Goal: Task Accomplishment & Management: Manage account settings

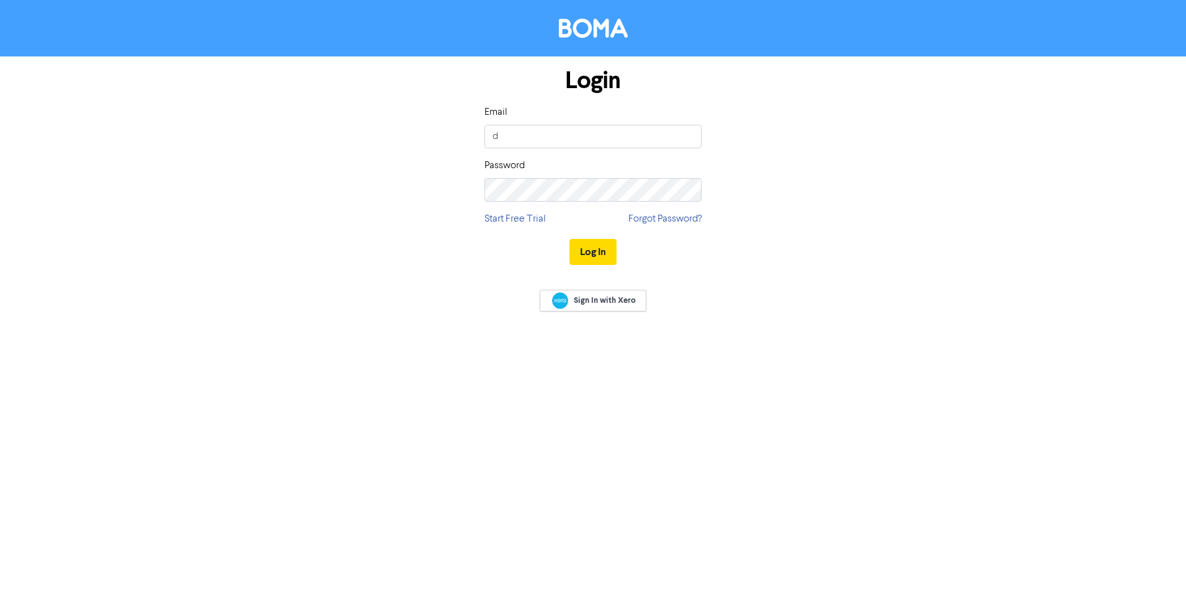
type input "[PERSON_NAME][EMAIL_ADDRESS][DOMAIN_NAME]"
click at [588, 256] on button "Log In" at bounding box center [592, 252] width 47 height 26
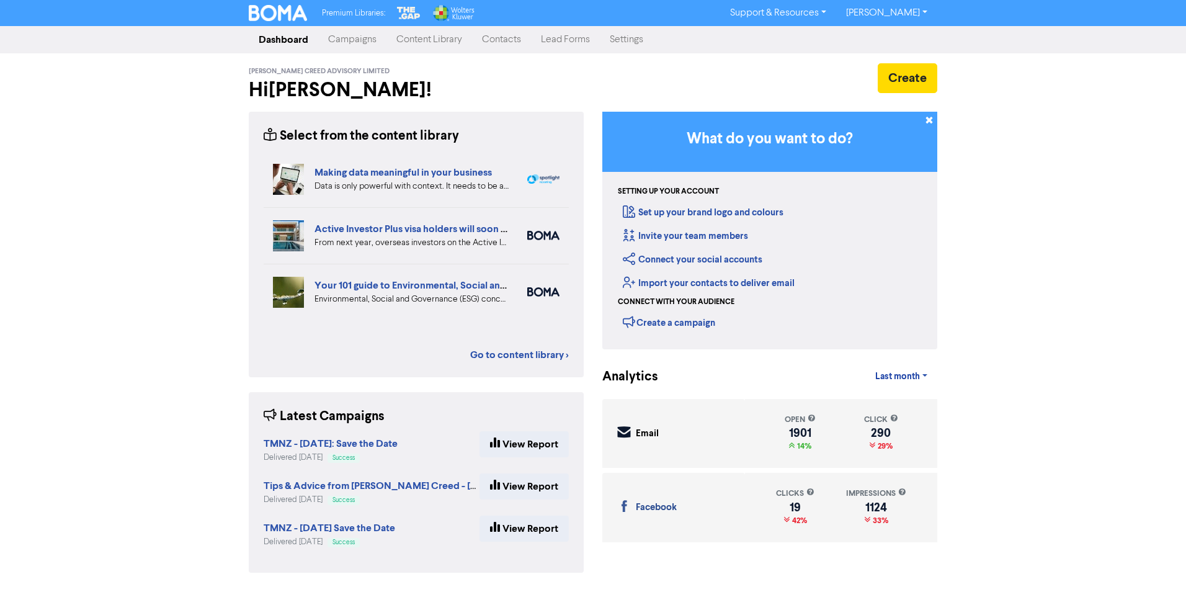
click at [416, 40] on link "Content Library" at bounding box center [429, 39] width 86 height 25
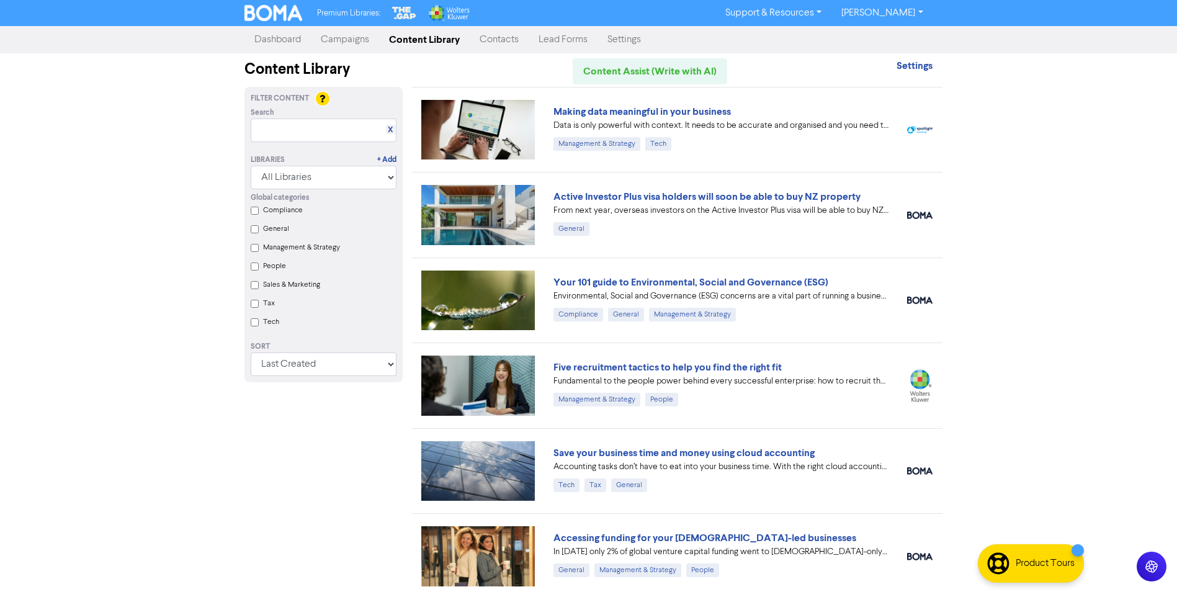
click at [335, 42] on link "Campaigns" at bounding box center [345, 39] width 68 height 25
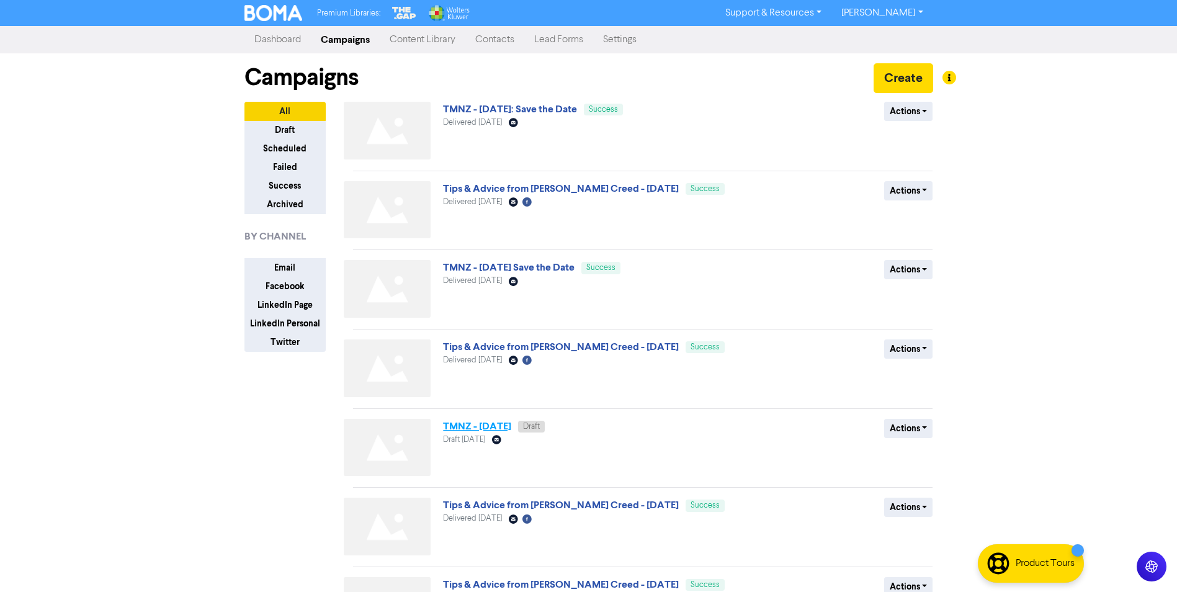
click at [505, 427] on link "TMNZ - [DATE]" at bounding box center [477, 426] width 68 height 12
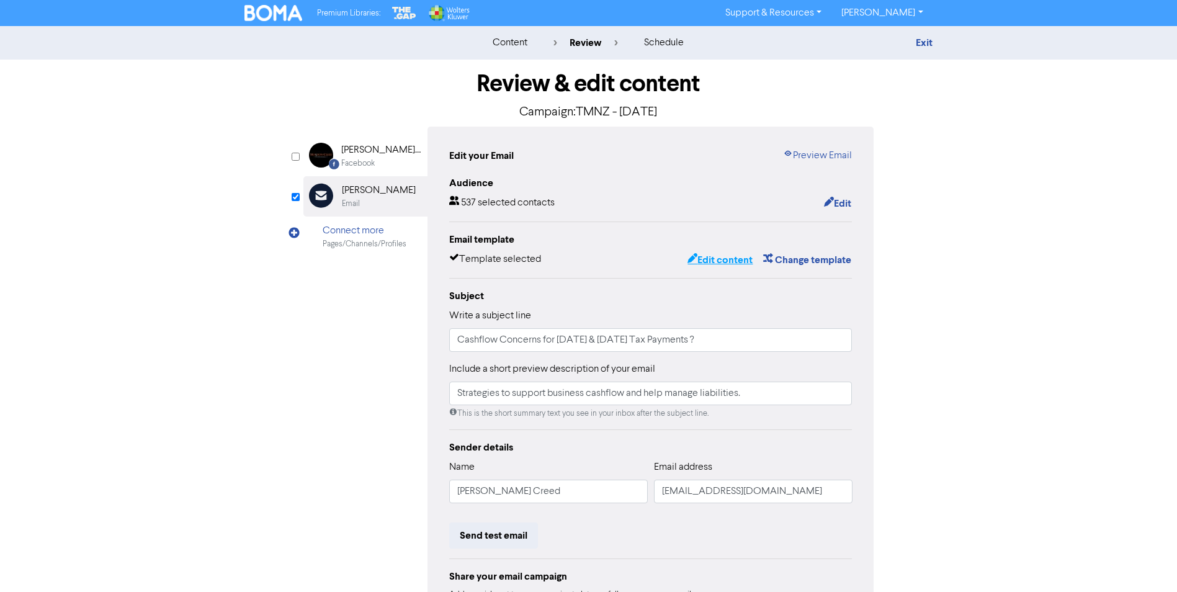
click at [719, 260] on button "Edit content" at bounding box center [720, 260] width 66 height 16
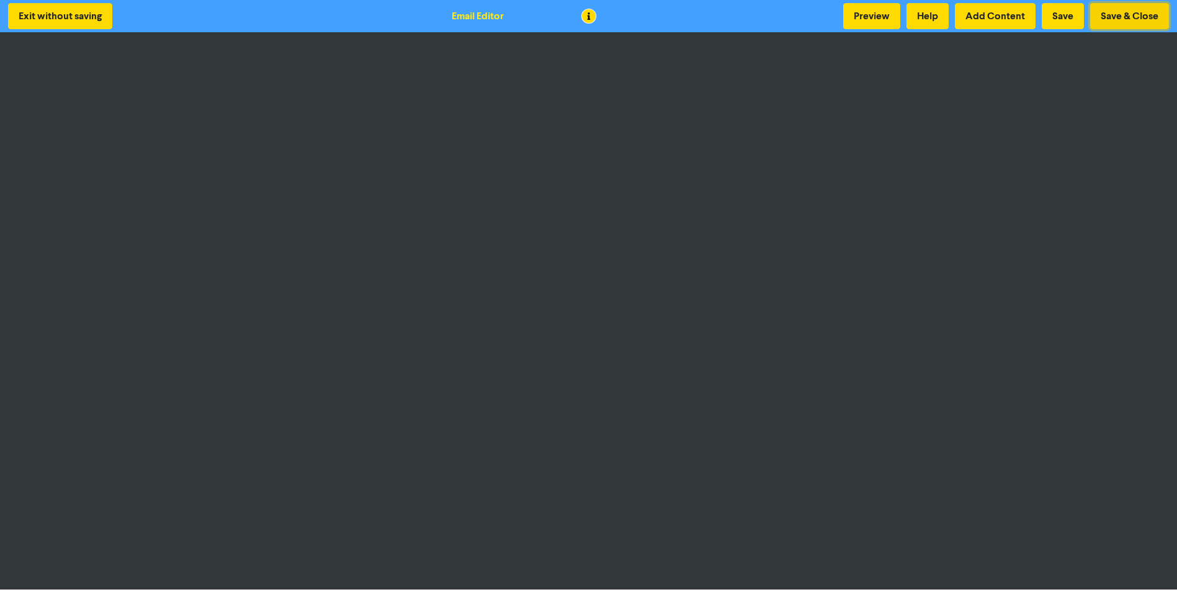
click at [1117, 15] on button "Save & Close" at bounding box center [1129, 16] width 79 height 26
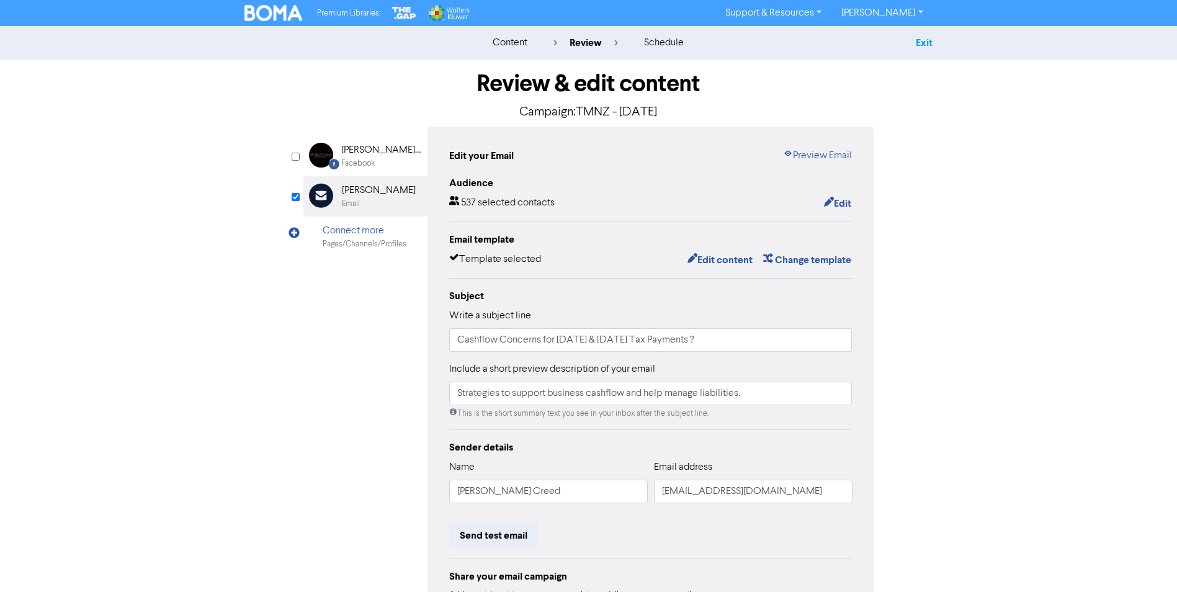
click at [927, 43] on link "Exit" at bounding box center [924, 43] width 17 height 12
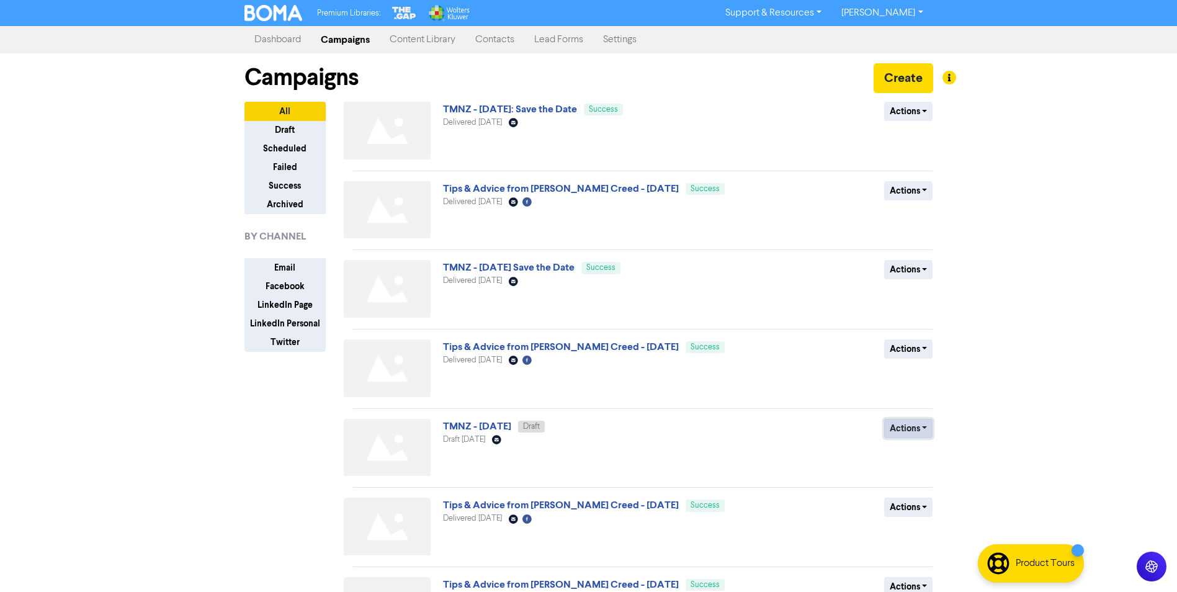
click at [927, 427] on button "Actions" at bounding box center [908, 428] width 49 height 19
click at [921, 457] on button "Delete" at bounding box center [934, 455] width 98 height 20
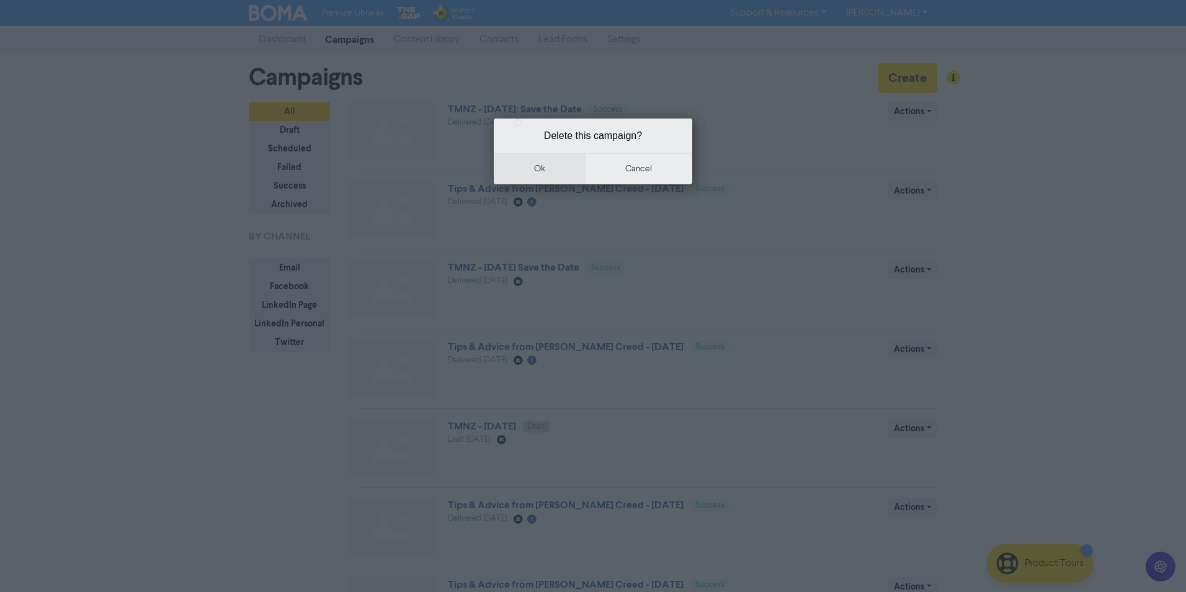
click at [538, 169] on button "ok" at bounding box center [540, 168] width 92 height 31
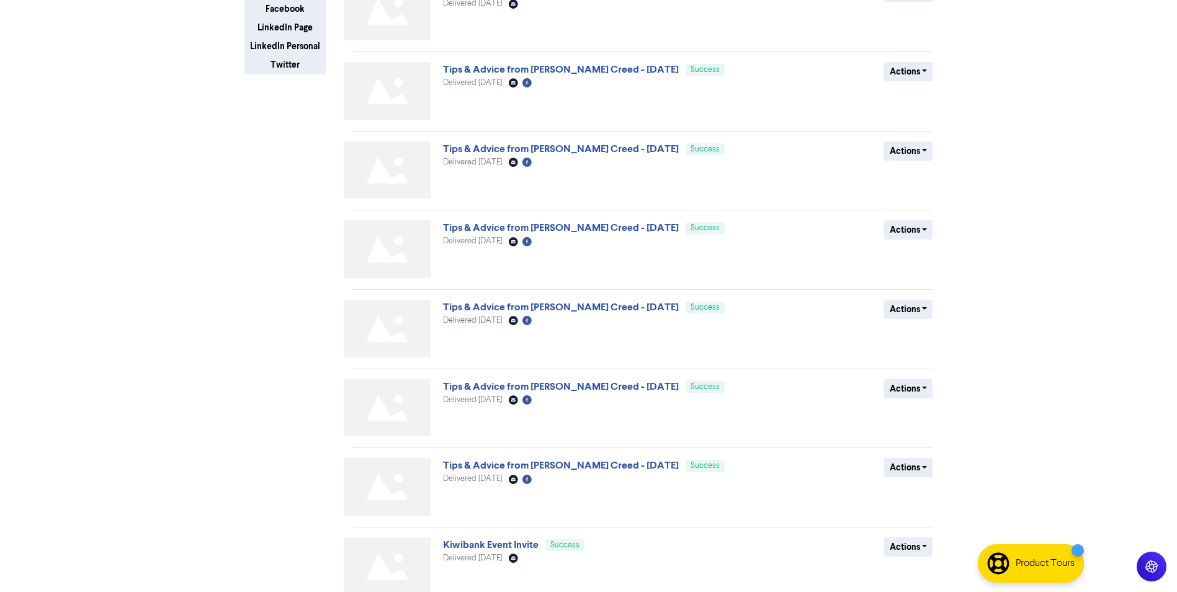
scroll to position [336, 0]
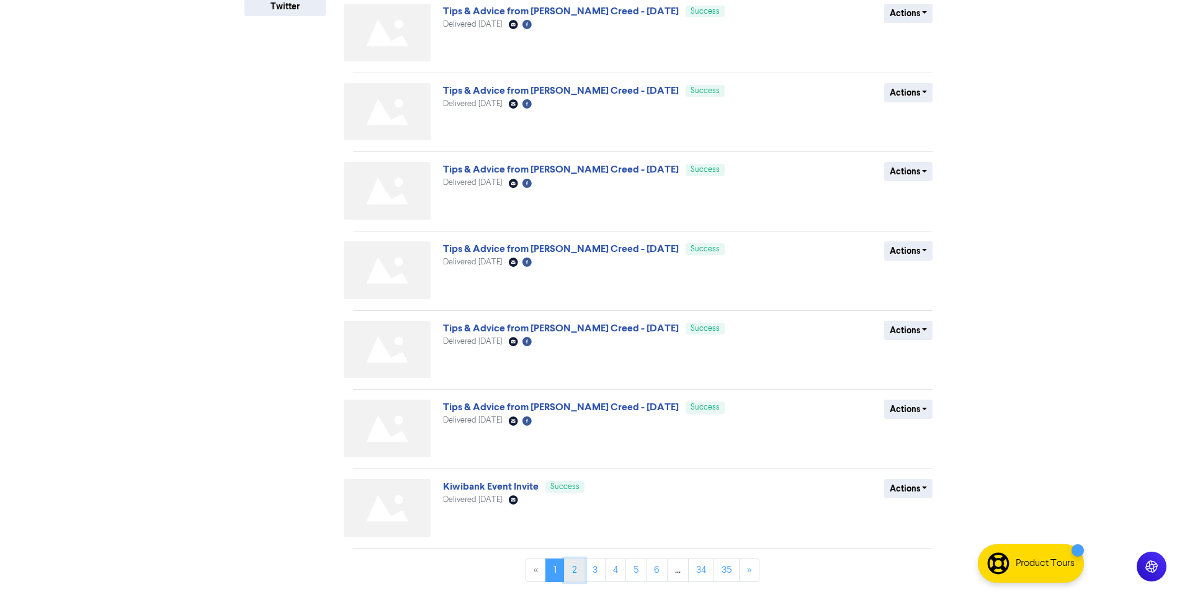
click at [574, 568] on link "2" at bounding box center [574, 570] width 21 height 24
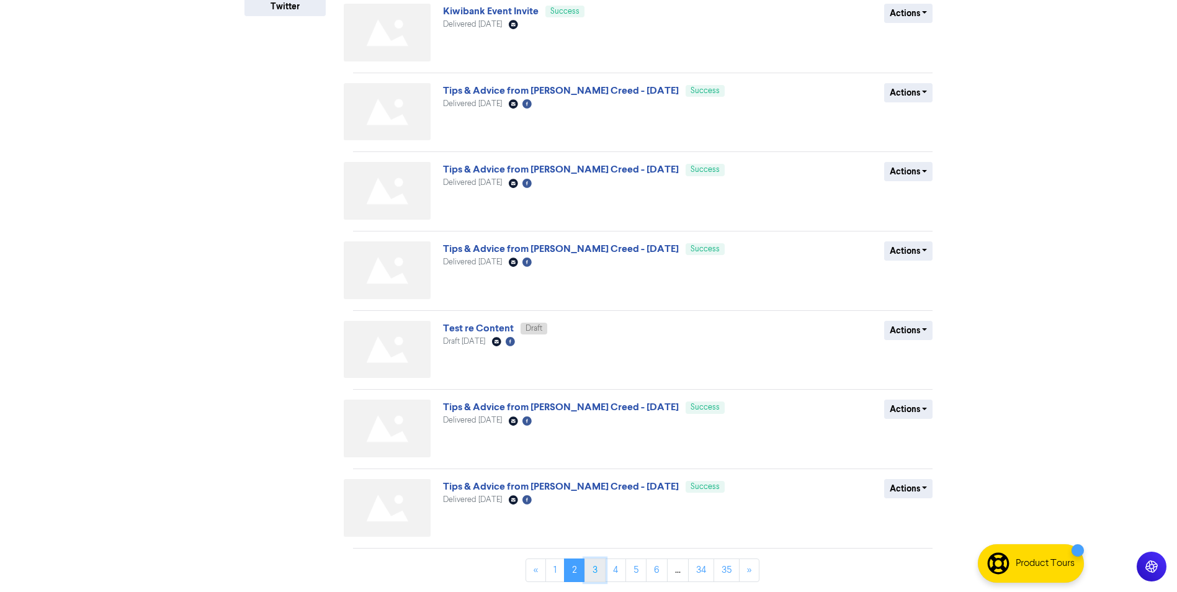
click at [592, 574] on link "3" at bounding box center [594, 570] width 21 height 24
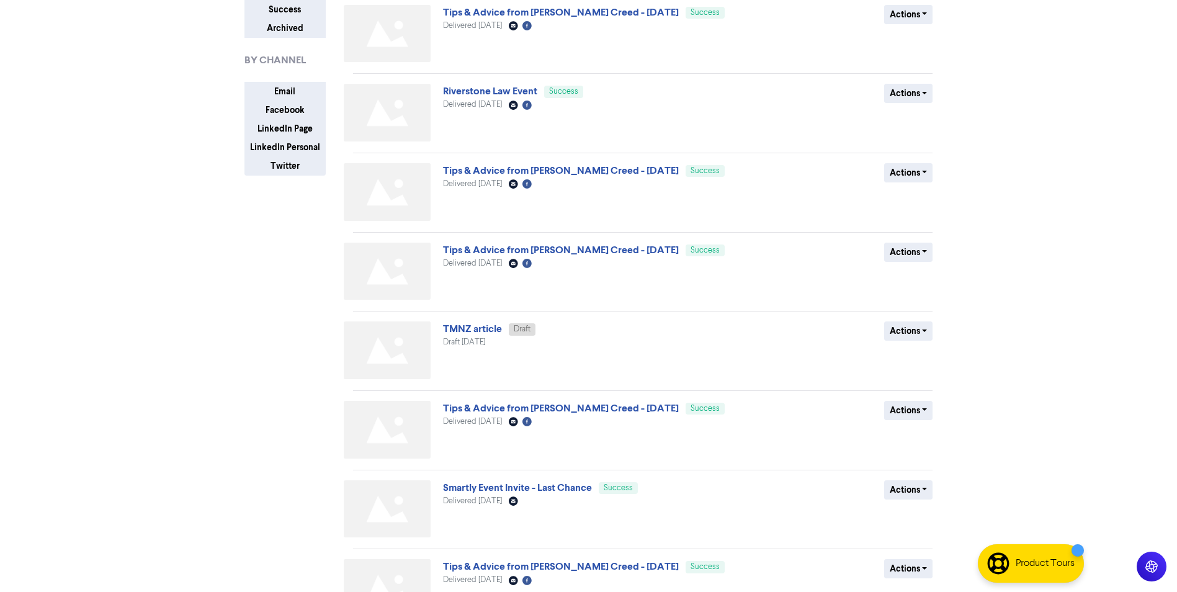
scroll to position [186, 0]
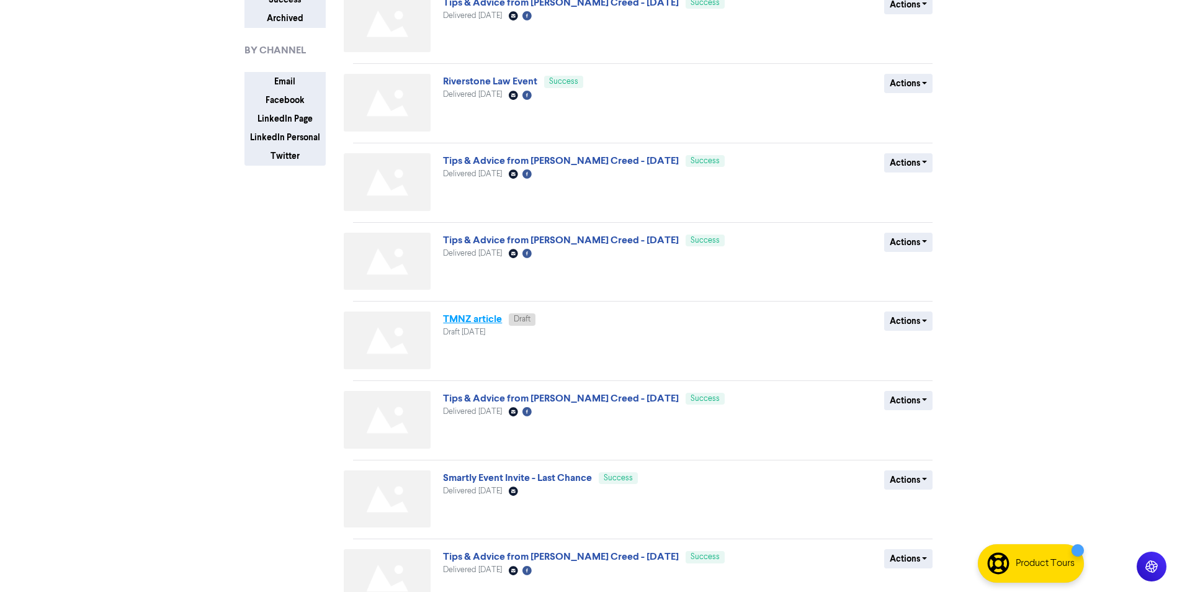
click at [483, 320] on link "TMNZ article" at bounding box center [472, 319] width 59 height 12
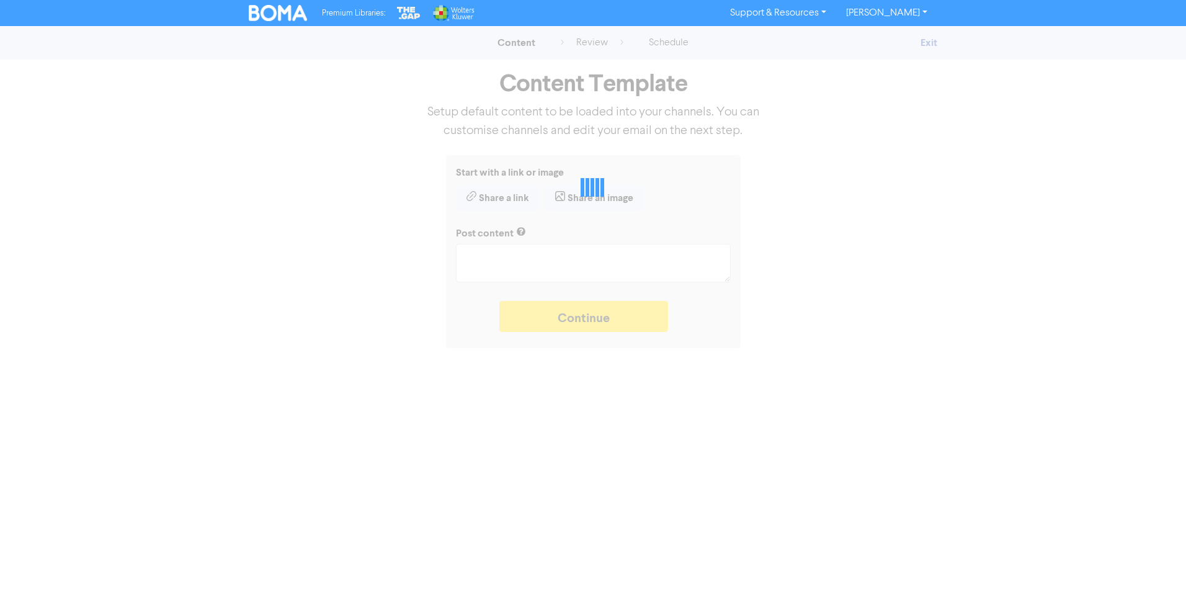
type textarea "x"
type textarea "The last day to settle your outstanding tax obligations for the 2024 income yea…"
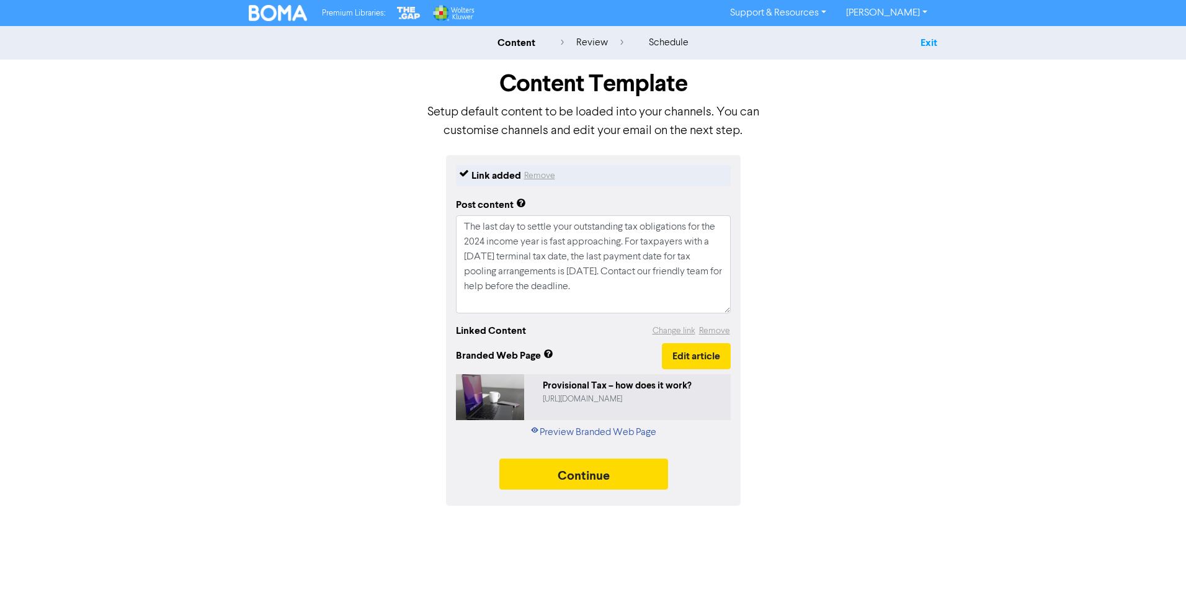
click at [929, 45] on link "Exit" at bounding box center [929, 43] width 17 height 12
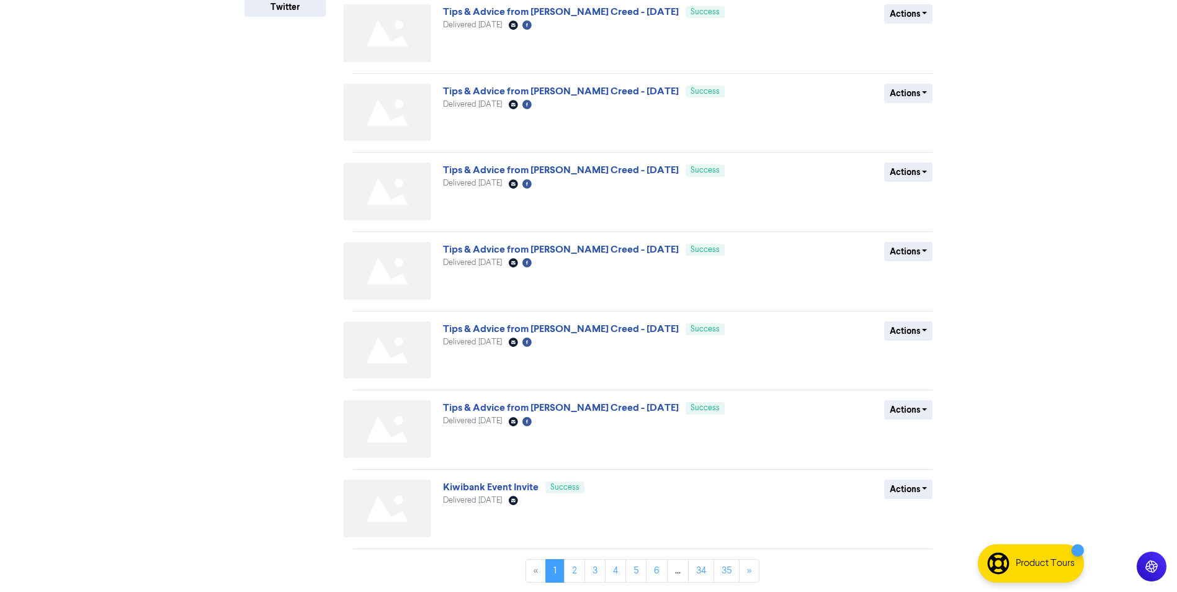
scroll to position [336, 0]
click at [612, 569] on link "4" at bounding box center [615, 570] width 21 height 24
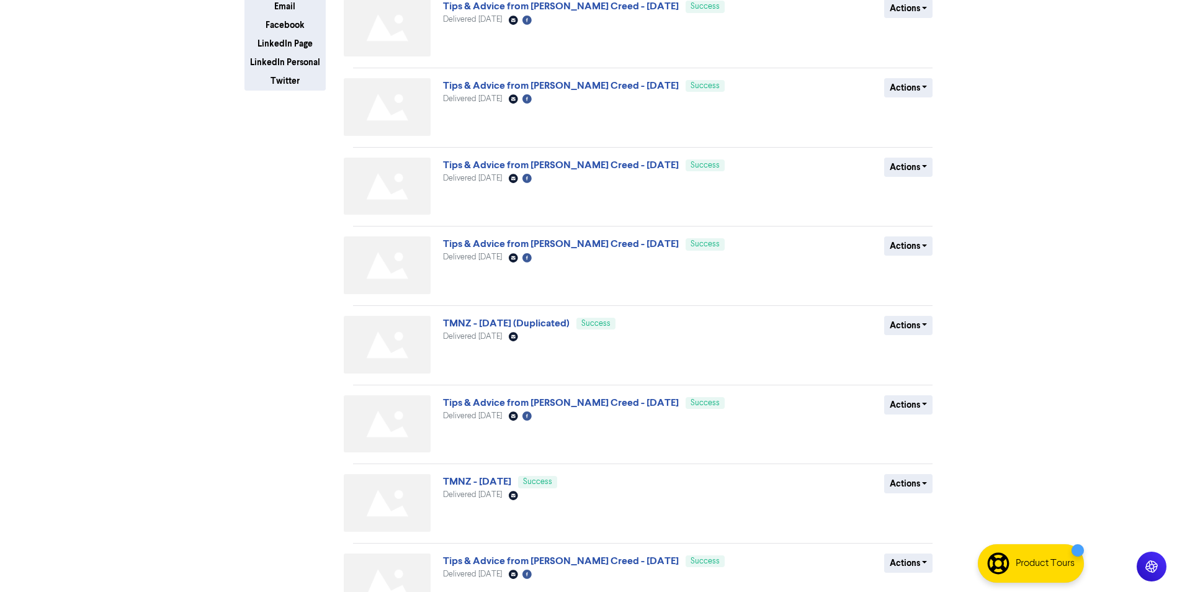
scroll to position [310, 0]
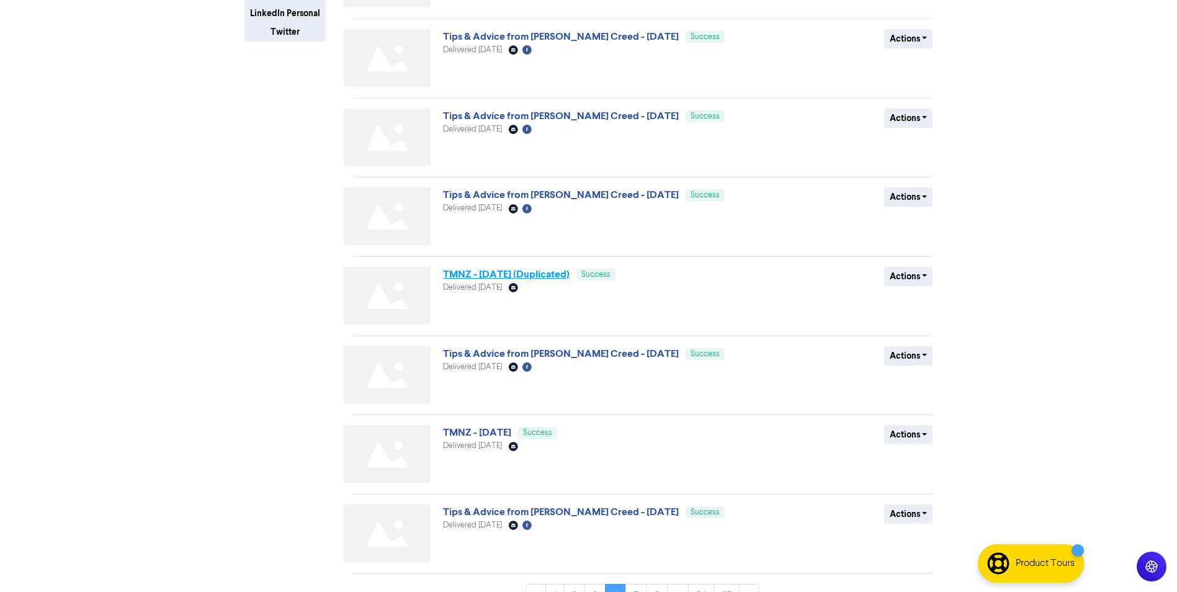
click at [496, 277] on link "TMNZ - [DATE] (Duplicated)" at bounding box center [506, 274] width 127 height 12
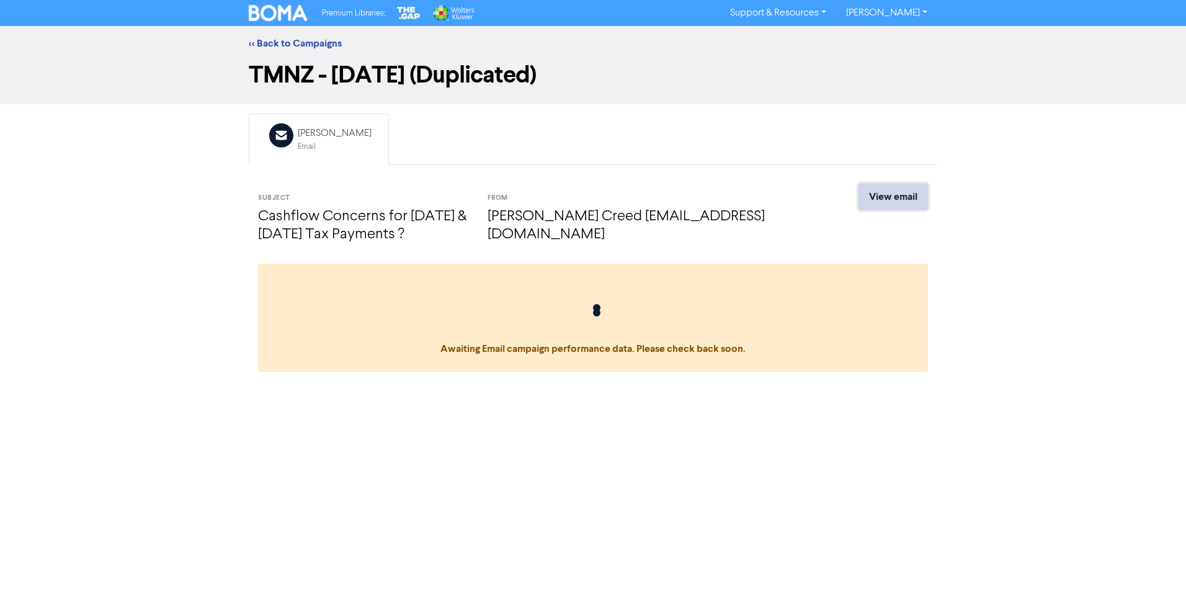
click at [881, 197] on link "View email" at bounding box center [893, 197] width 69 height 26
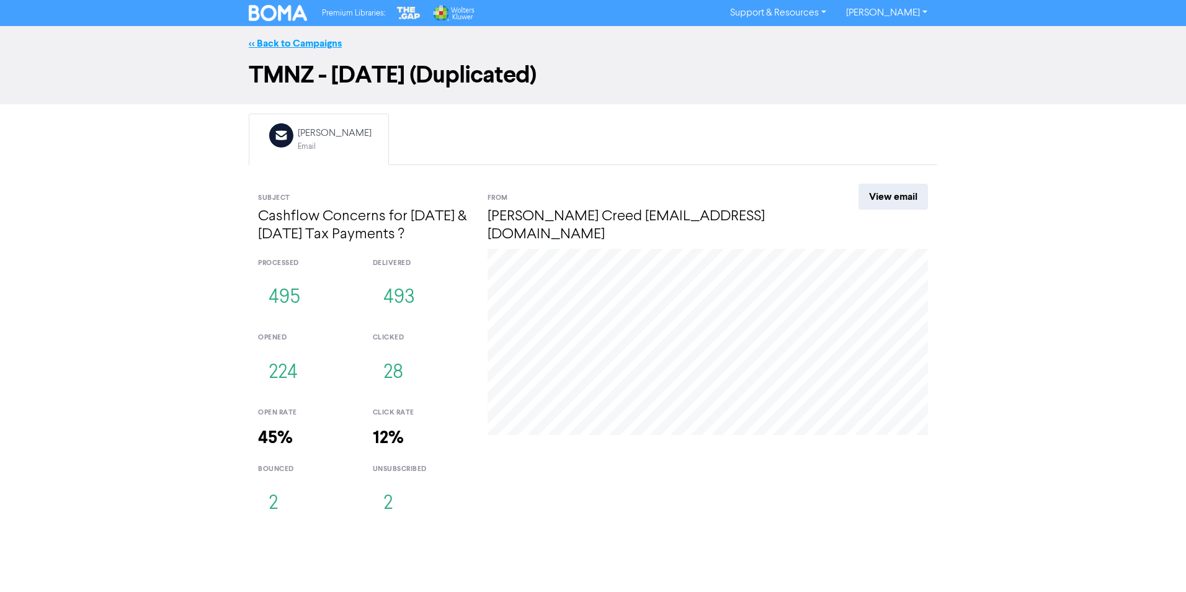
click at [313, 38] on link "<< Back to Campaigns" at bounding box center [295, 43] width 93 height 12
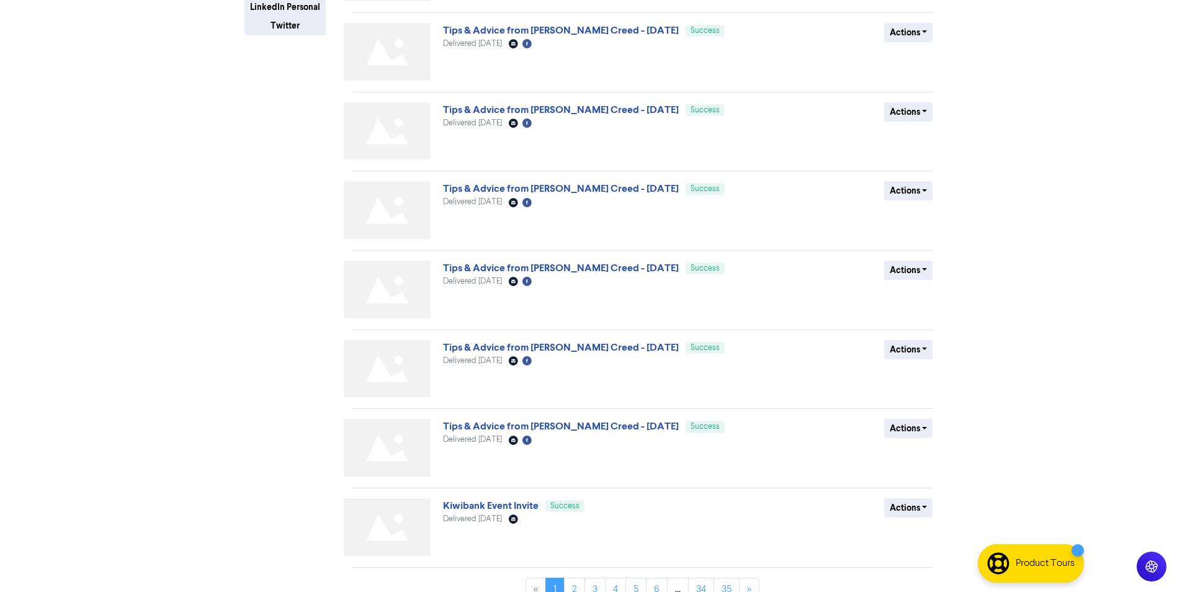
scroll to position [336, 0]
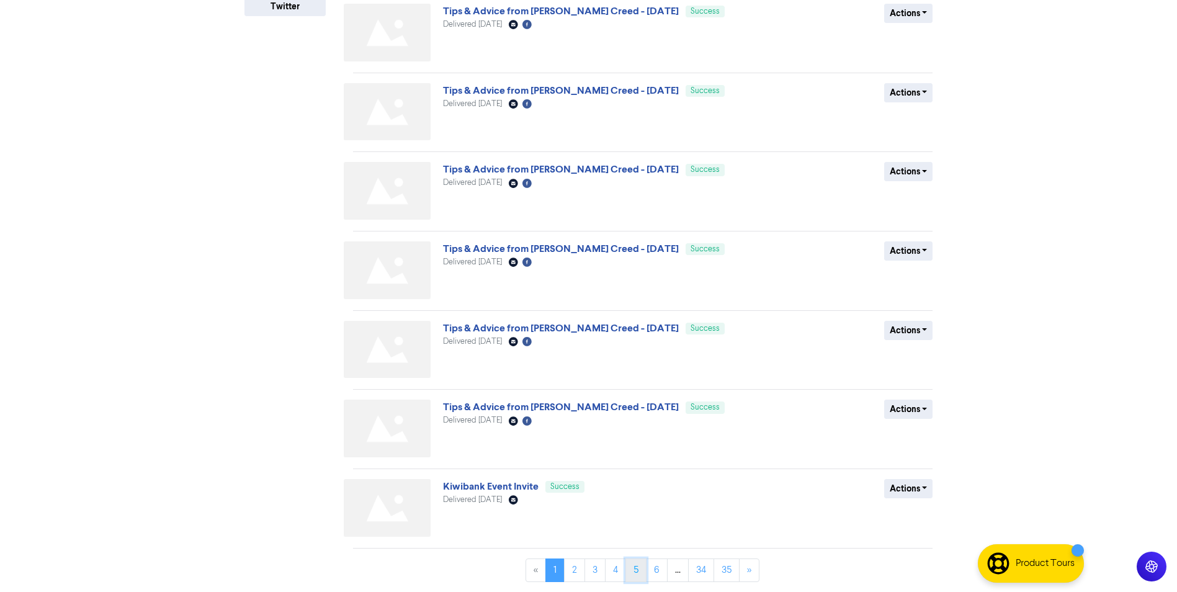
click at [634, 573] on link "5" at bounding box center [635, 570] width 21 height 24
click at [607, 569] on link "4" at bounding box center [605, 570] width 21 height 24
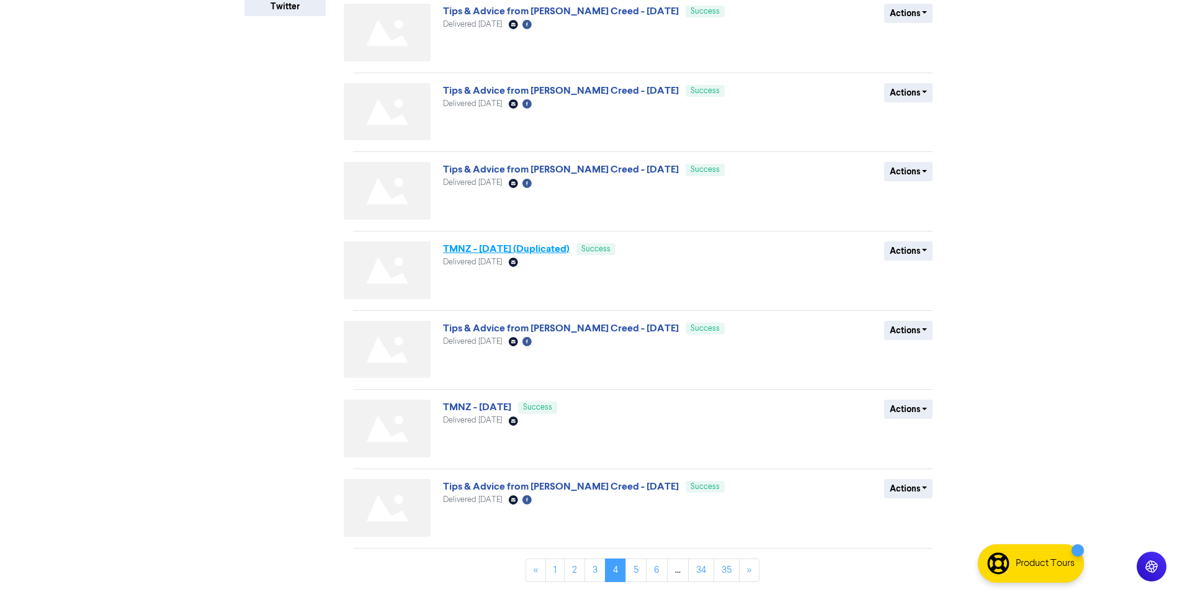
click at [522, 249] on link "TMNZ - [DATE] (Duplicated)" at bounding box center [506, 249] width 127 height 12
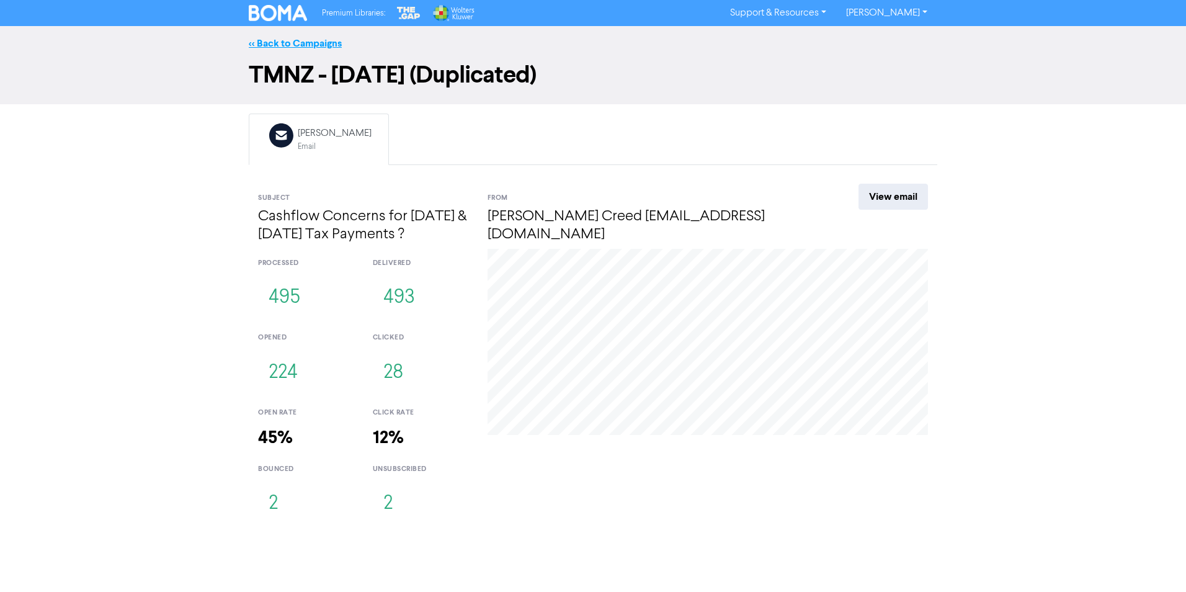
click at [301, 43] on link "<< Back to Campaigns" at bounding box center [295, 43] width 93 height 12
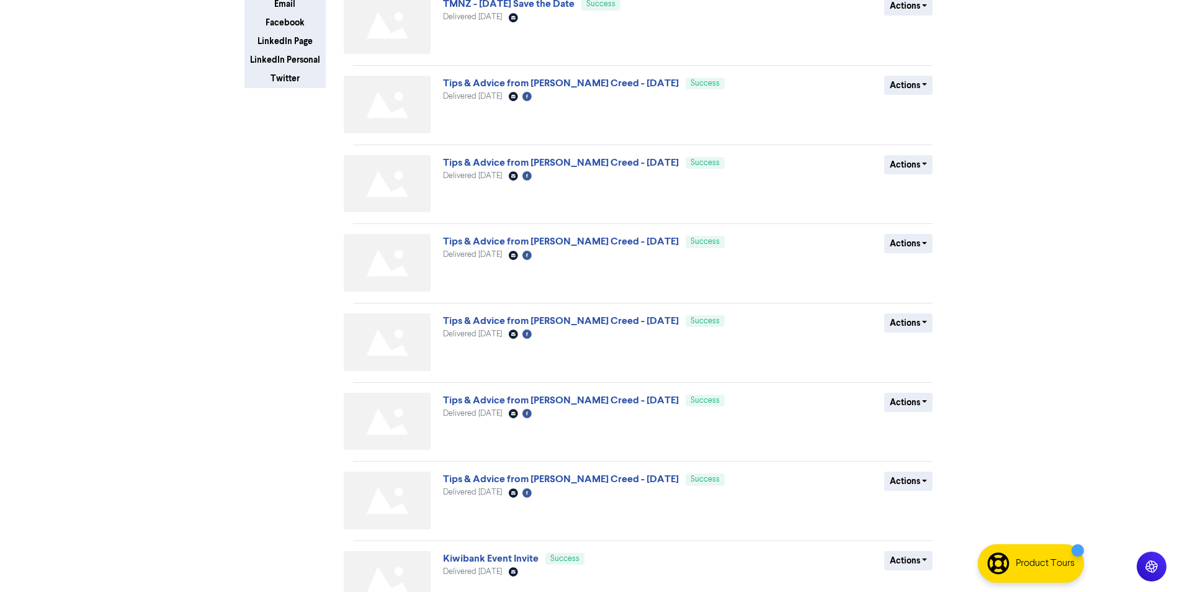
scroll to position [336, 0]
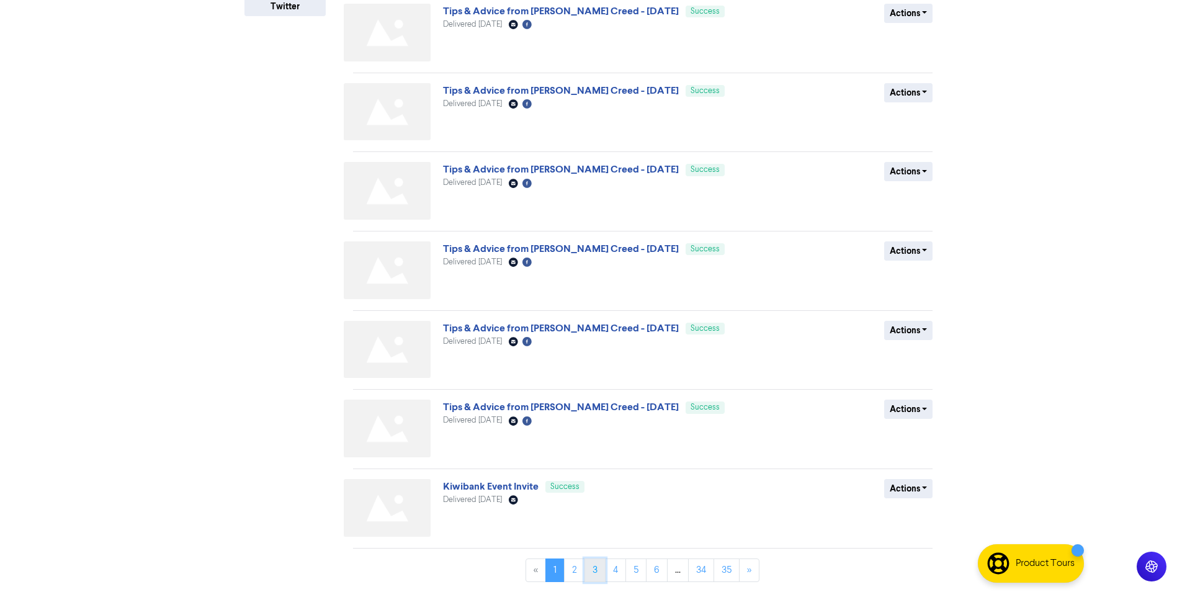
click at [595, 561] on link "3" at bounding box center [594, 570] width 21 height 24
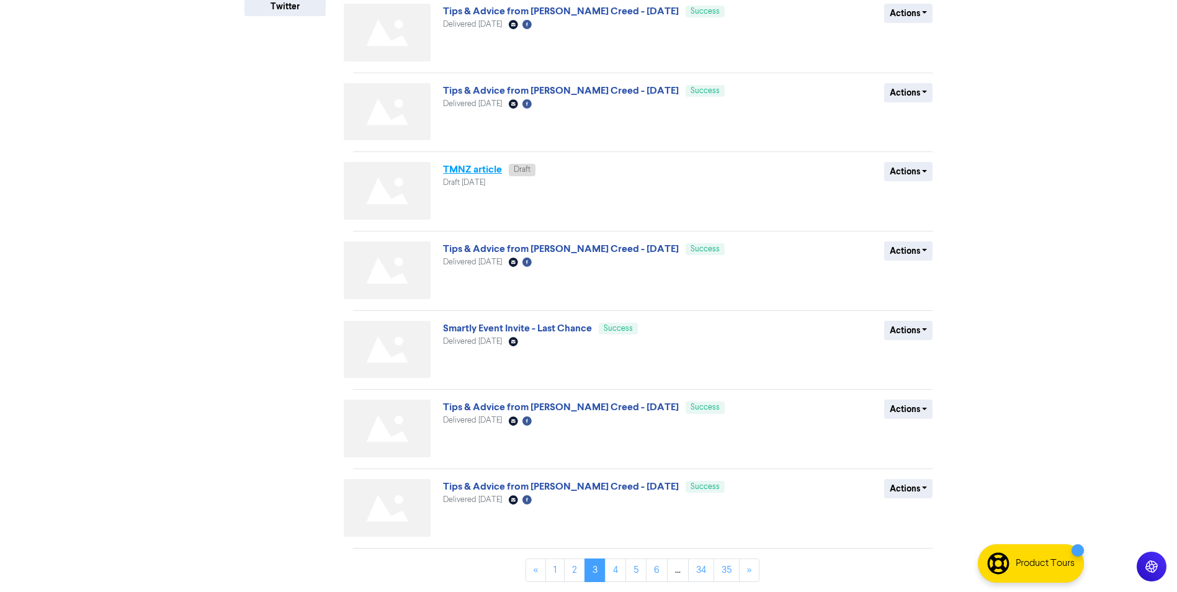
click at [467, 169] on link "TMNZ article" at bounding box center [472, 169] width 59 height 12
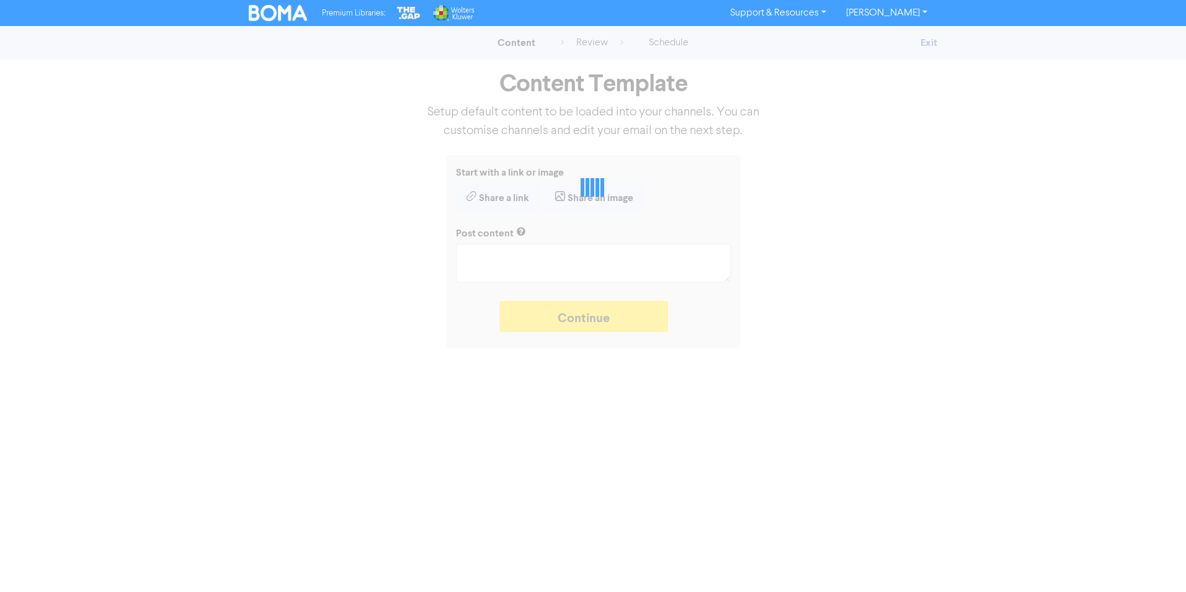
type textarea "x"
type textarea "The last day to settle your outstanding tax obligations for the 2024 income yea…"
type textarea "x"
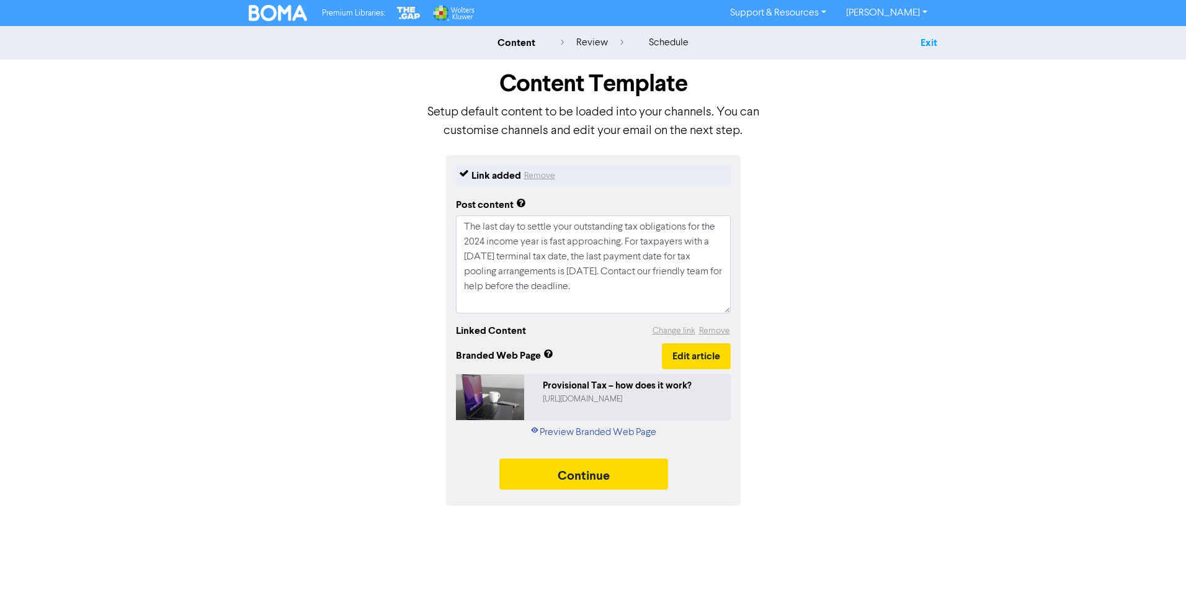
click at [930, 37] on link "Exit" at bounding box center [929, 43] width 17 height 12
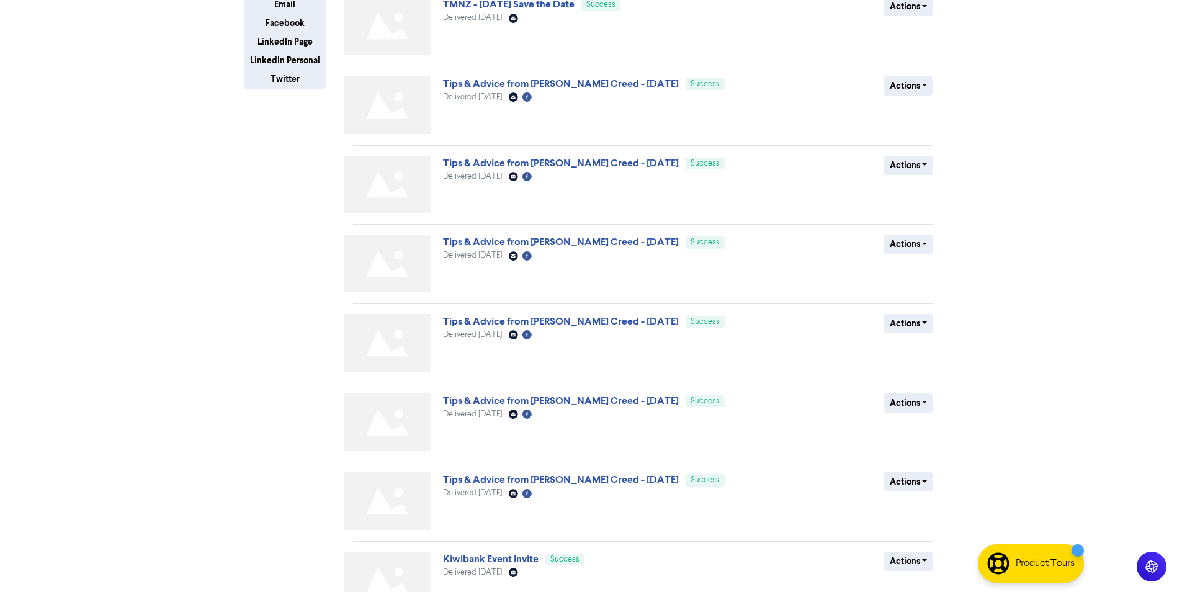
scroll to position [336, 0]
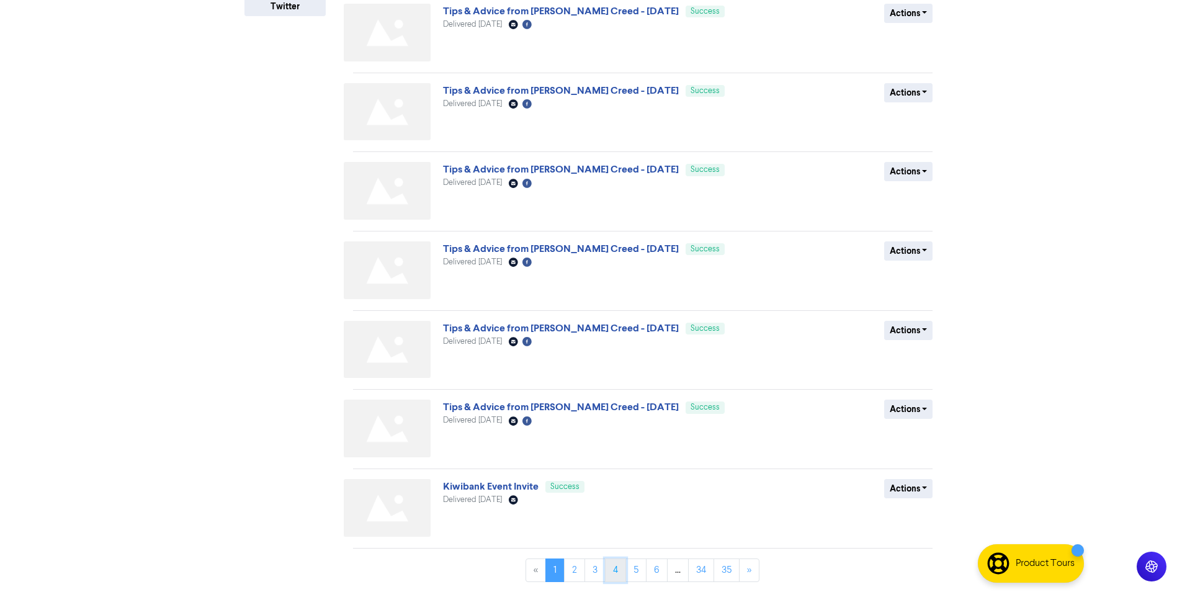
click at [623, 566] on link "4" at bounding box center [615, 570] width 21 height 24
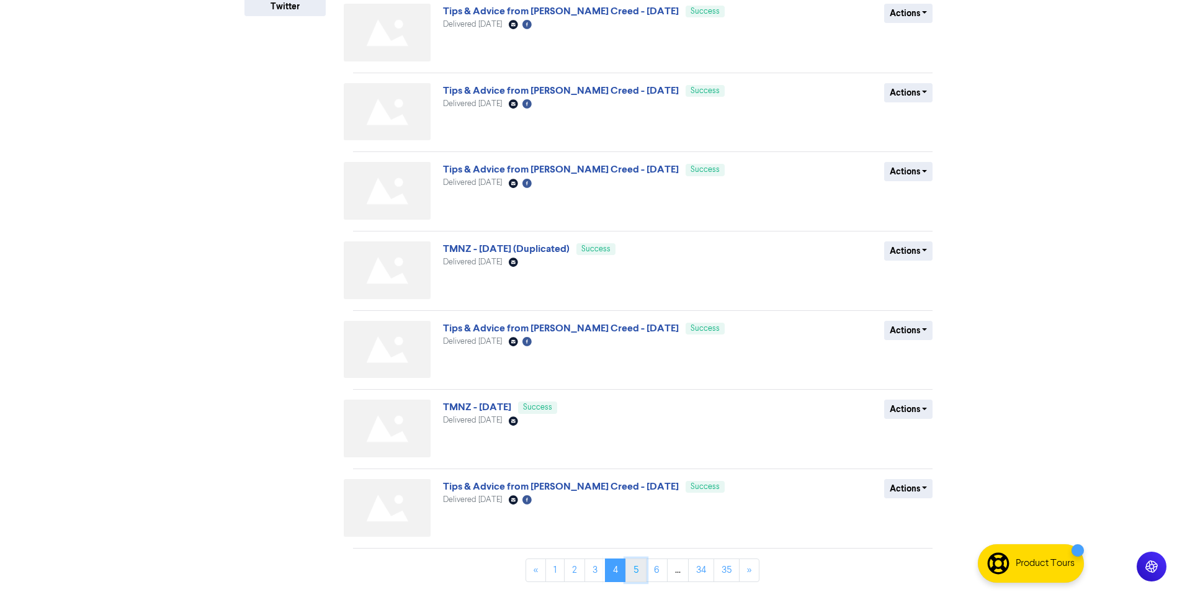
click at [638, 568] on link "5" at bounding box center [635, 570] width 21 height 24
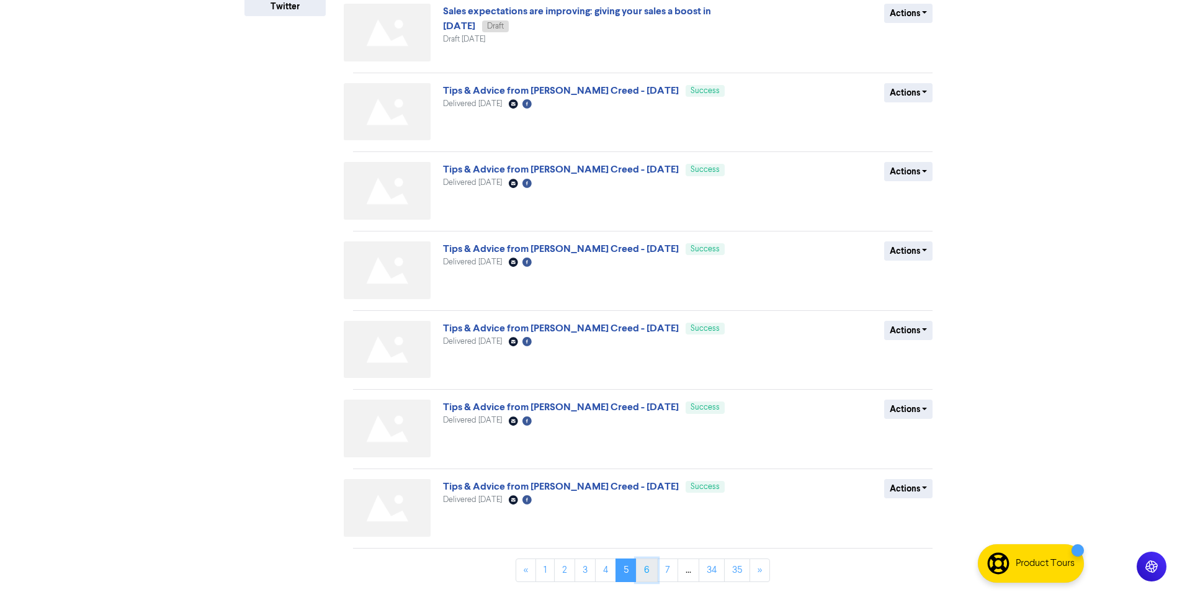
click at [647, 566] on link "6" at bounding box center [647, 570] width 22 height 24
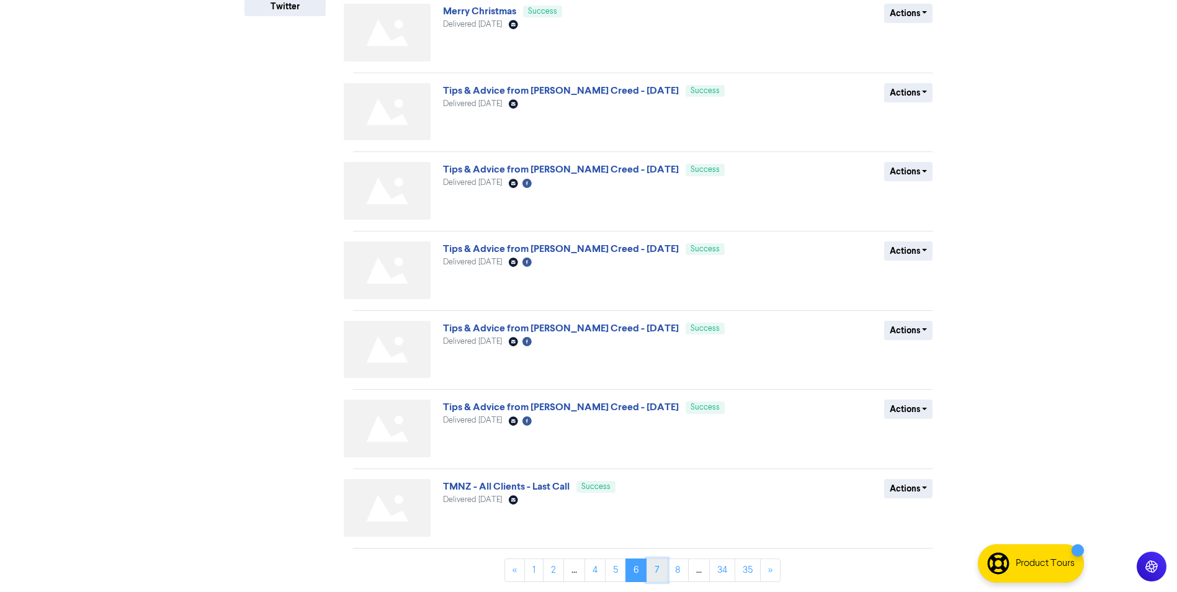
click at [650, 575] on link "7" at bounding box center [656, 570] width 21 height 24
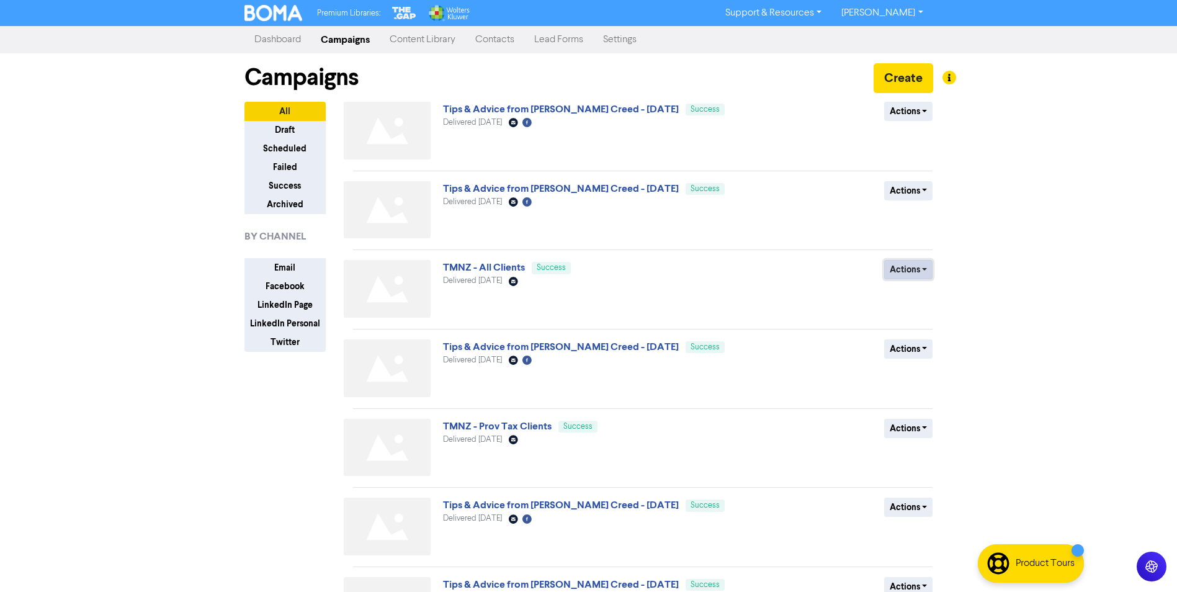
click at [924, 273] on button "Actions" at bounding box center [908, 269] width 49 height 19
click at [920, 292] on button "Duplicate" at bounding box center [934, 296] width 98 height 20
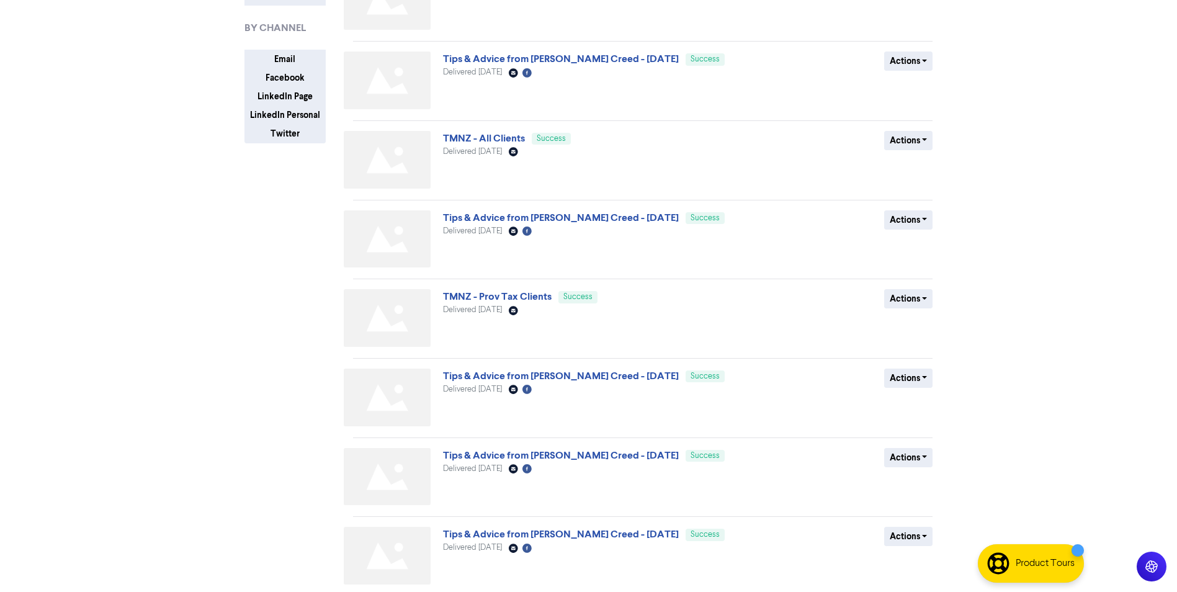
scroll to position [336, 0]
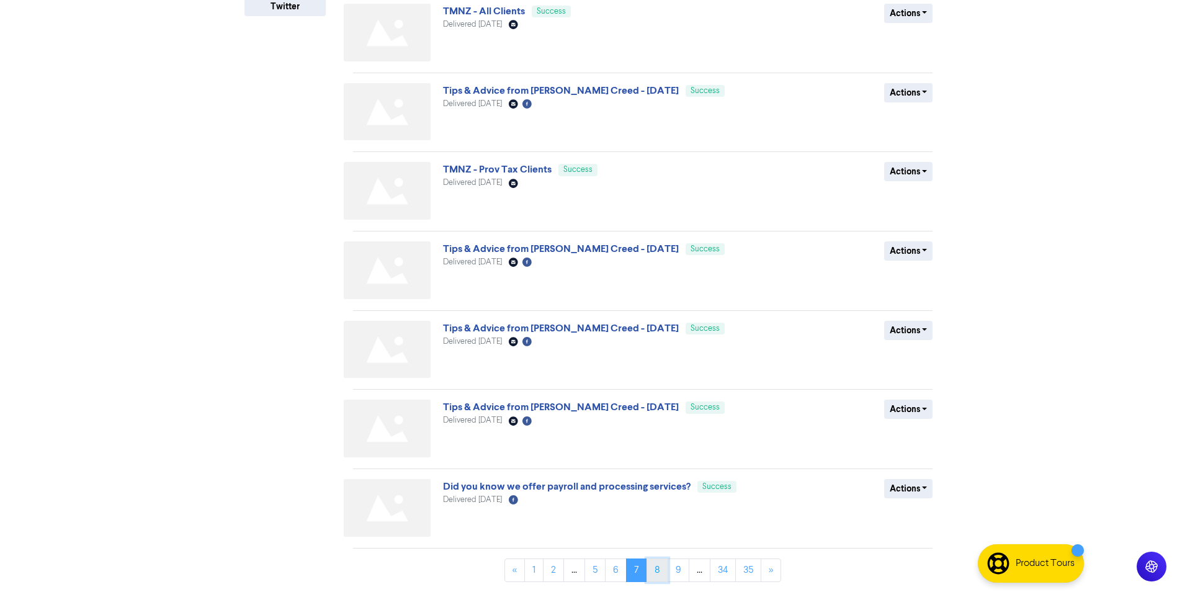
click at [655, 569] on link "8" at bounding box center [657, 570] width 22 height 24
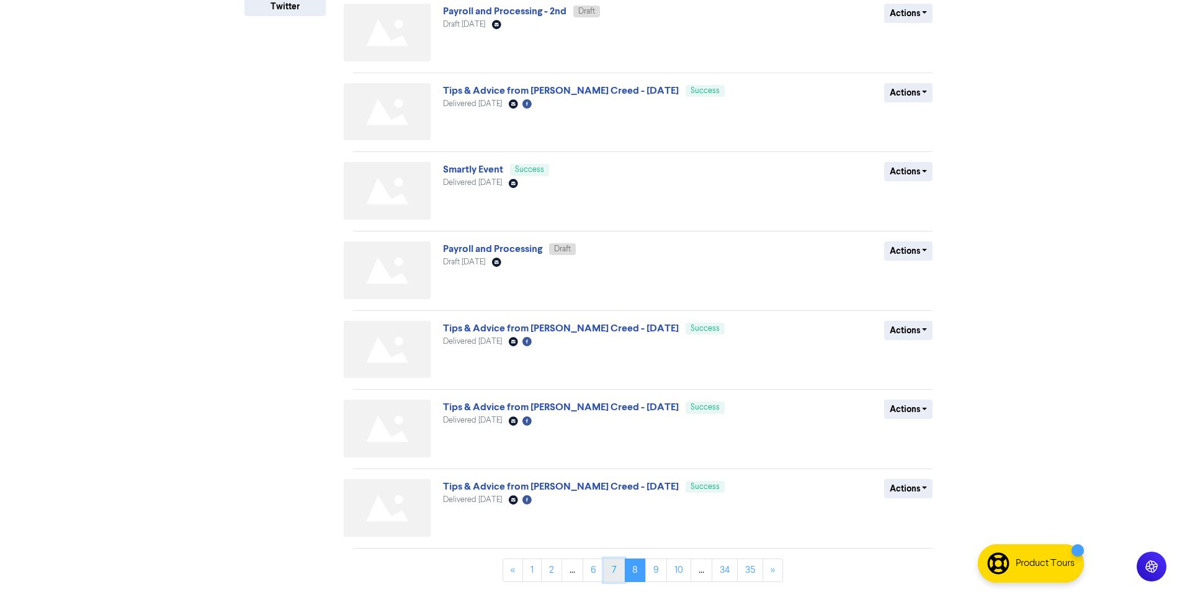
click at [618, 567] on link "7" at bounding box center [614, 570] width 21 height 24
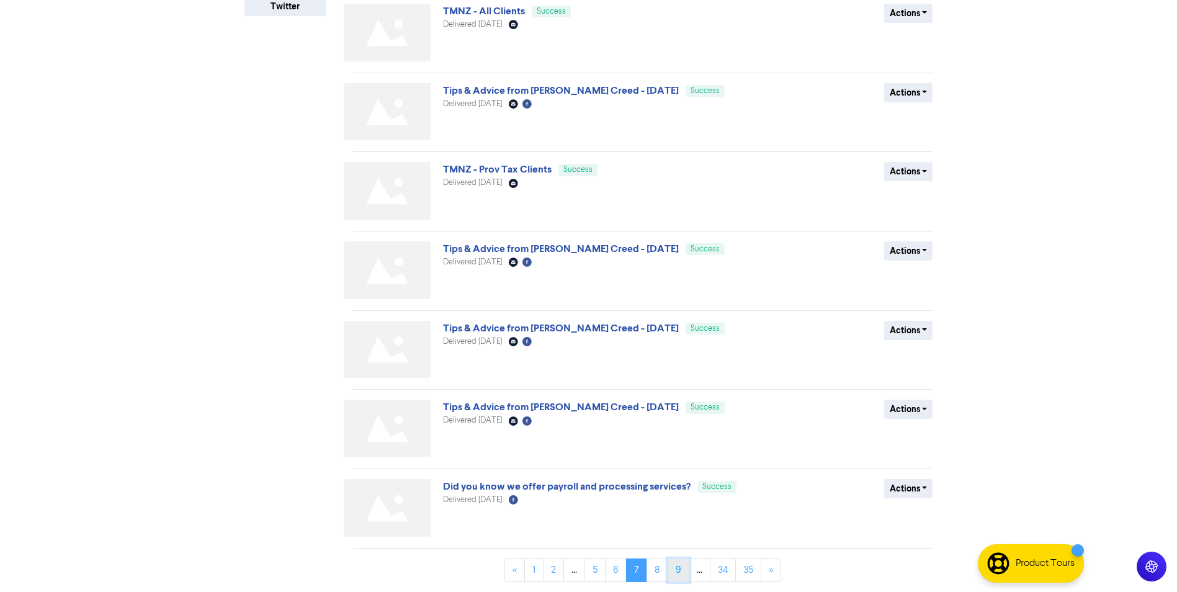
click at [682, 564] on link "9" at bounding box center [679, 570] width 22 height 24
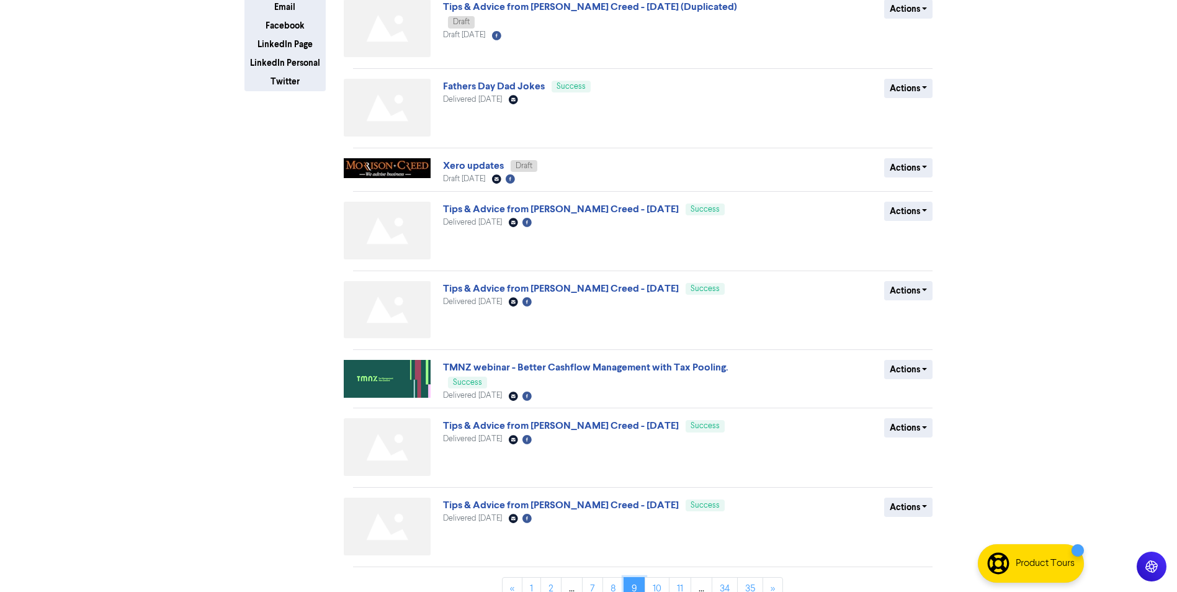
scroll to position [282, 0]
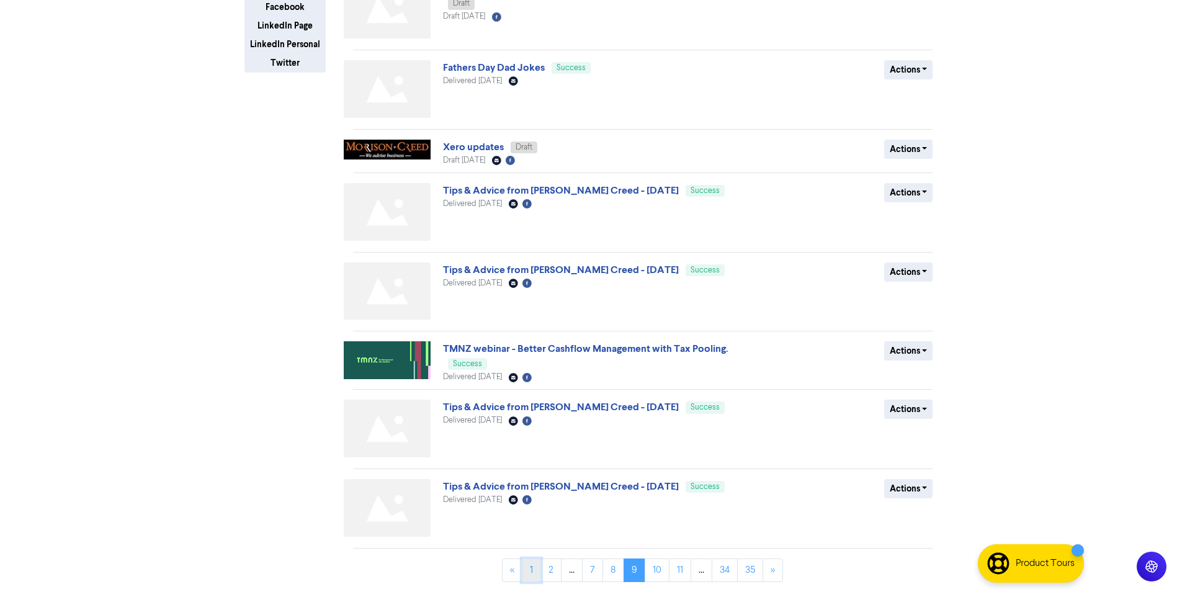
click at [530, 569] on link "1" at bounding box center [531, 570] width 19 height 24
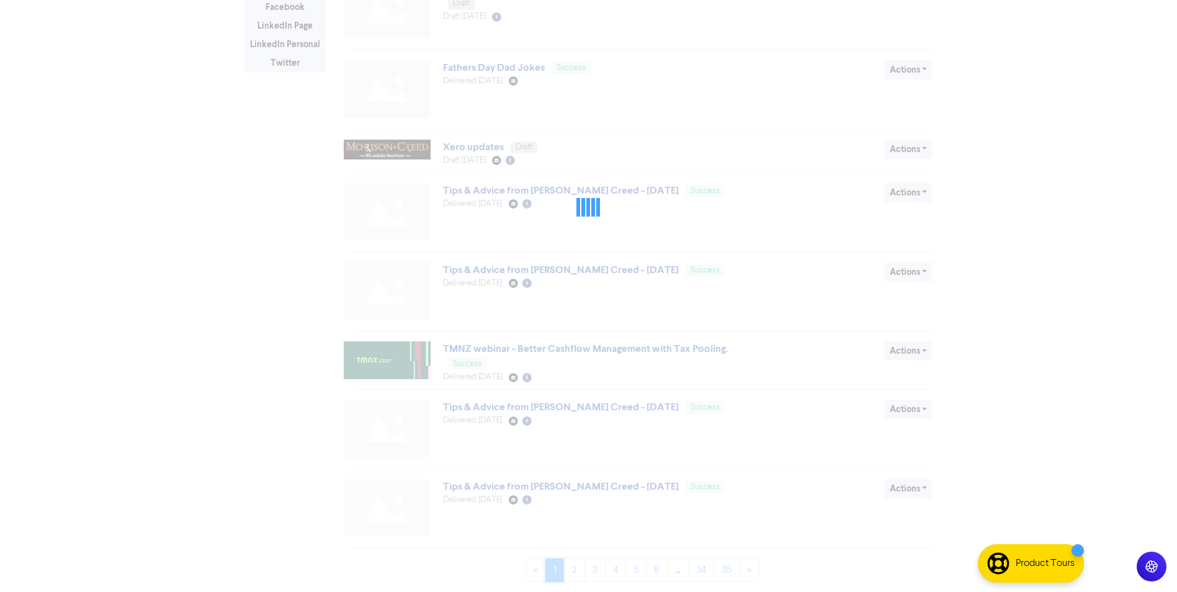
scroll to position [0, 0]
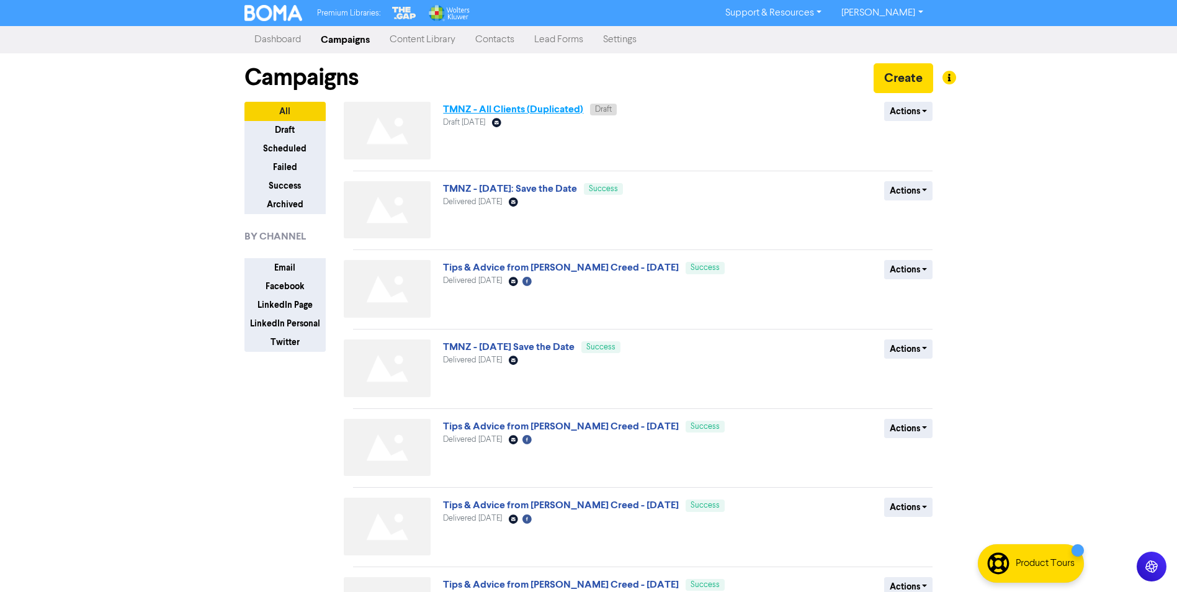
click at [550, 109] on link "TMNZ - All Clients (Duplicated)" at bounding box center [513, 109] width 140 height 12
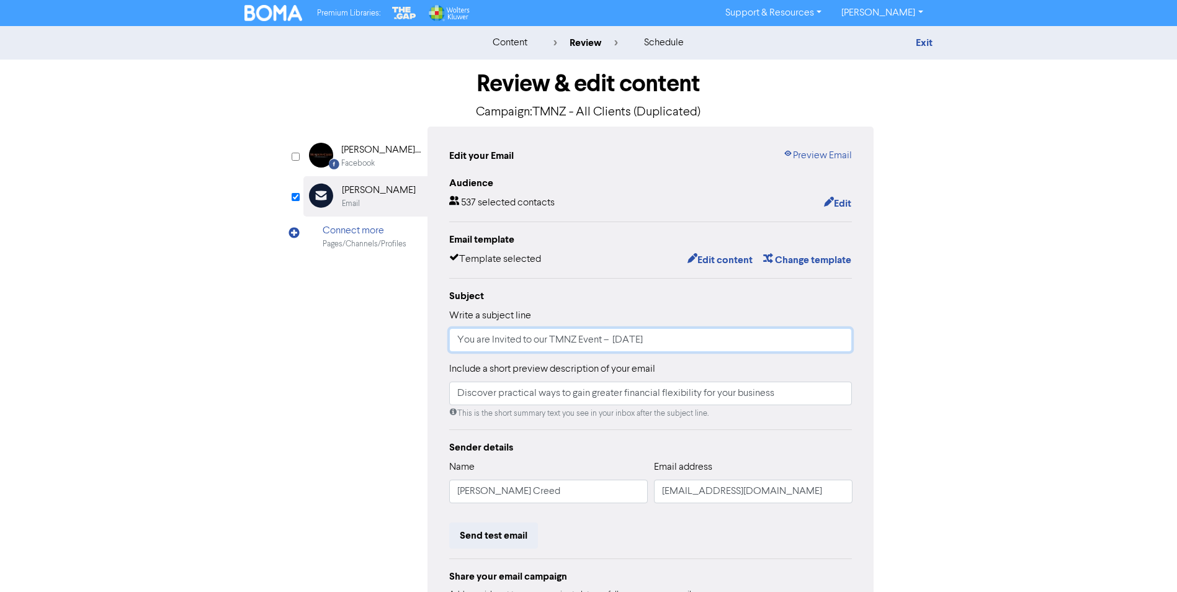
click at [615, 341] on input "You are Invited to our TMNZ Event – [DATE]" at bounding box center [650, 340] width 403 height 24
type input "You are Invited to our TMNZ Event – [DATE]"
click at [784, 395] on input "Discover practical ways to gain greater financial flexibility for your business" at bounding box center [650, 394] width 403 height 24
click at [724, 261] on button "Edit content" at bounding box center [720, 260] width 66 height 16
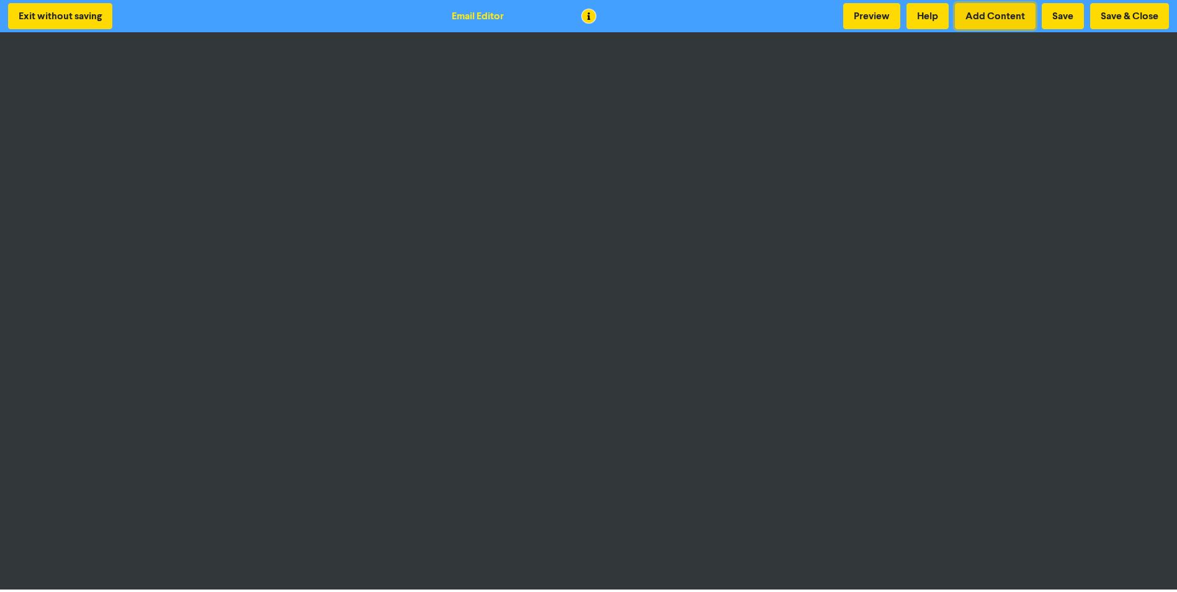
click at [1000, 16] on button "Add Content" at bounding box center [995, 16] width 81 height 26
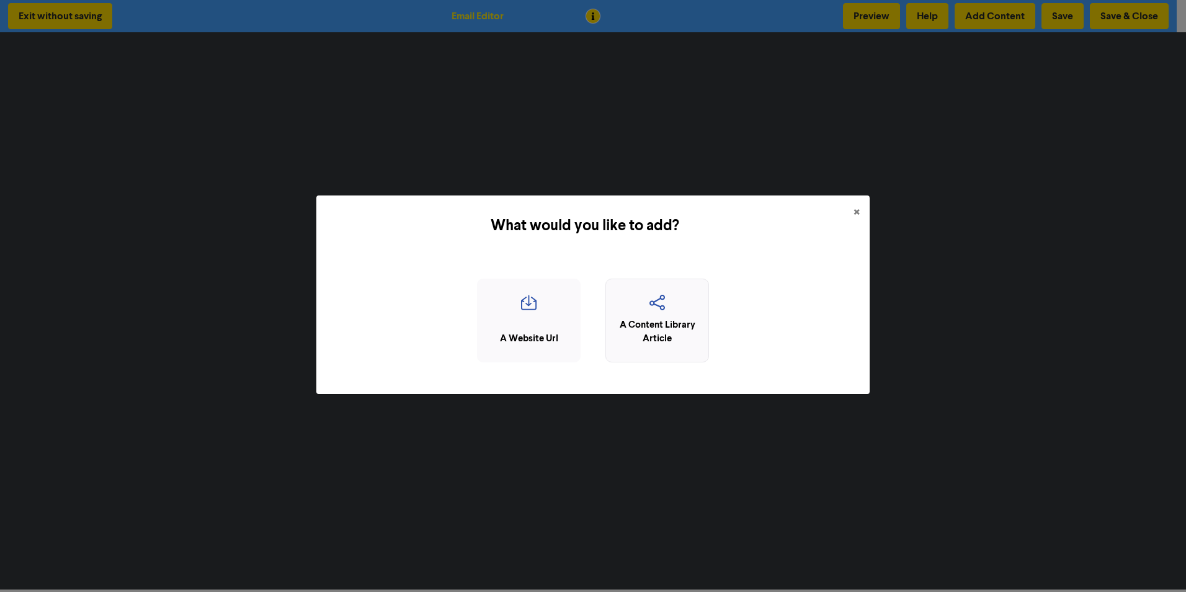
click at [661, 304] on icon "button" at bounding box center [657, 307] width 90 height 24
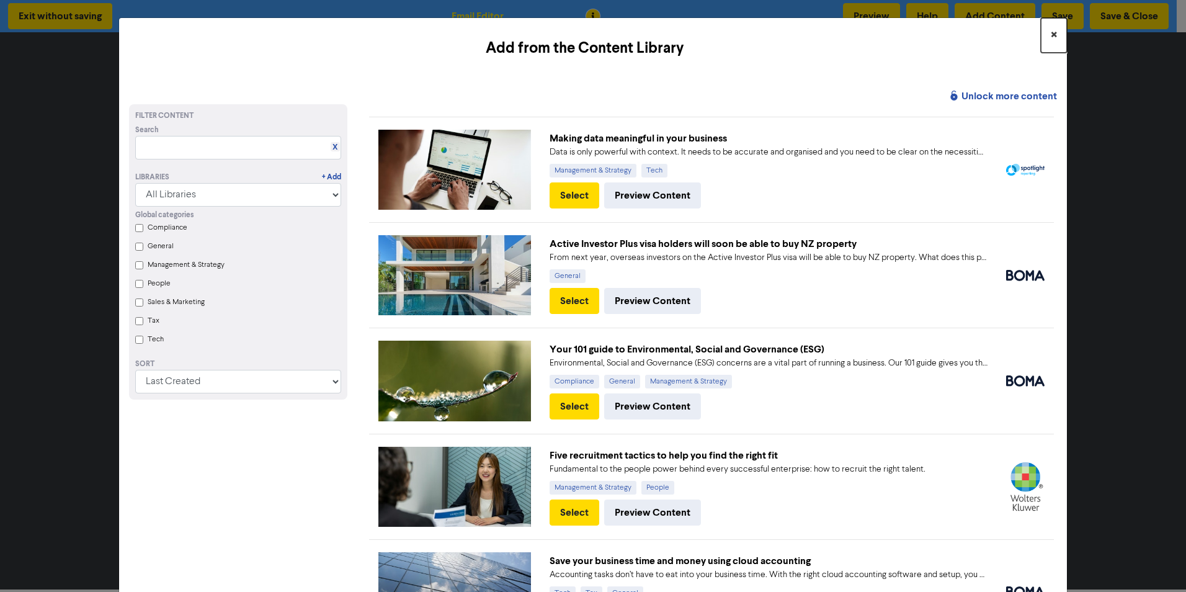
click at [1051, 35] on span "×" at bounding box center [1054, 35] width 6 height 19
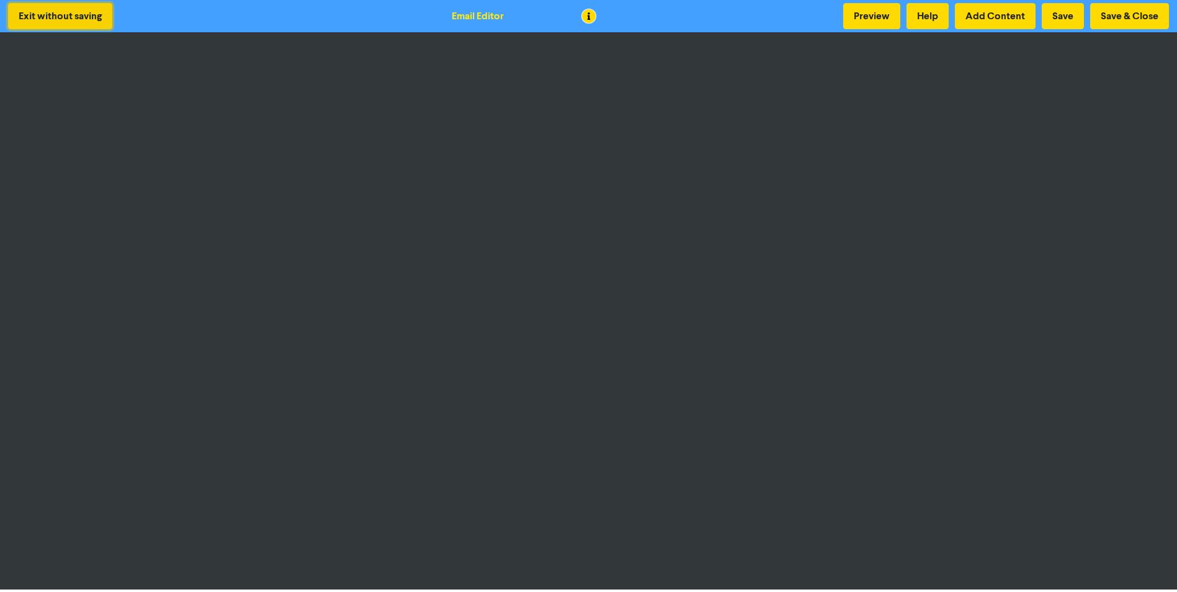
click at [44, 17] on button "Exit without saving" at bounding box center [60, 16] width 104 height 26
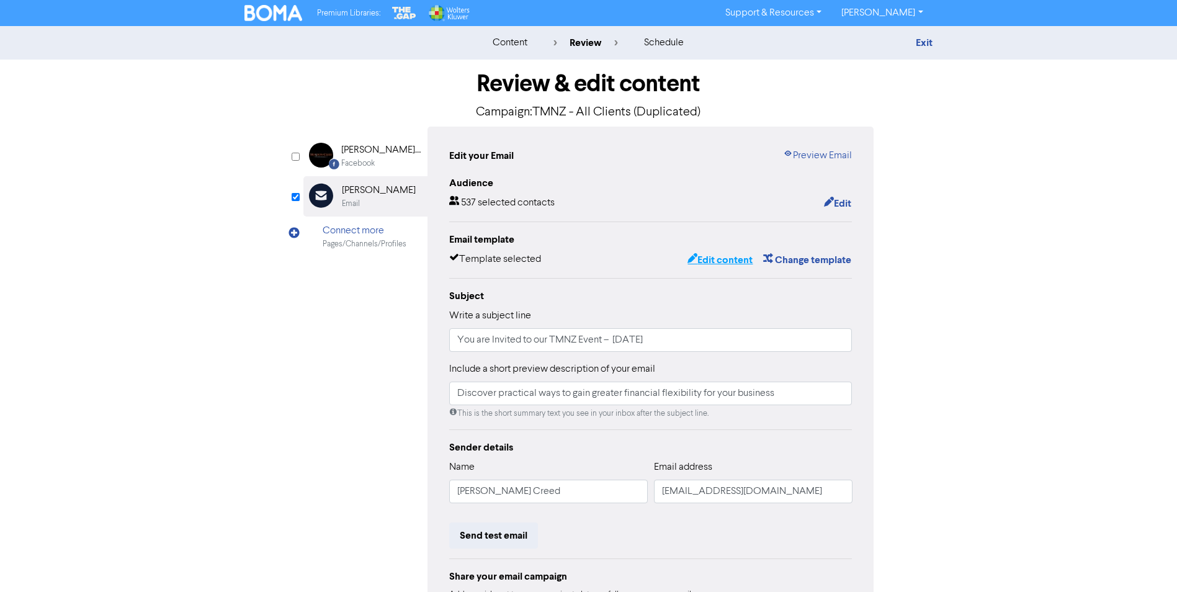
click at [715, 263] on button "Edit content" at bounding box center [720, 260] width 66 height 16
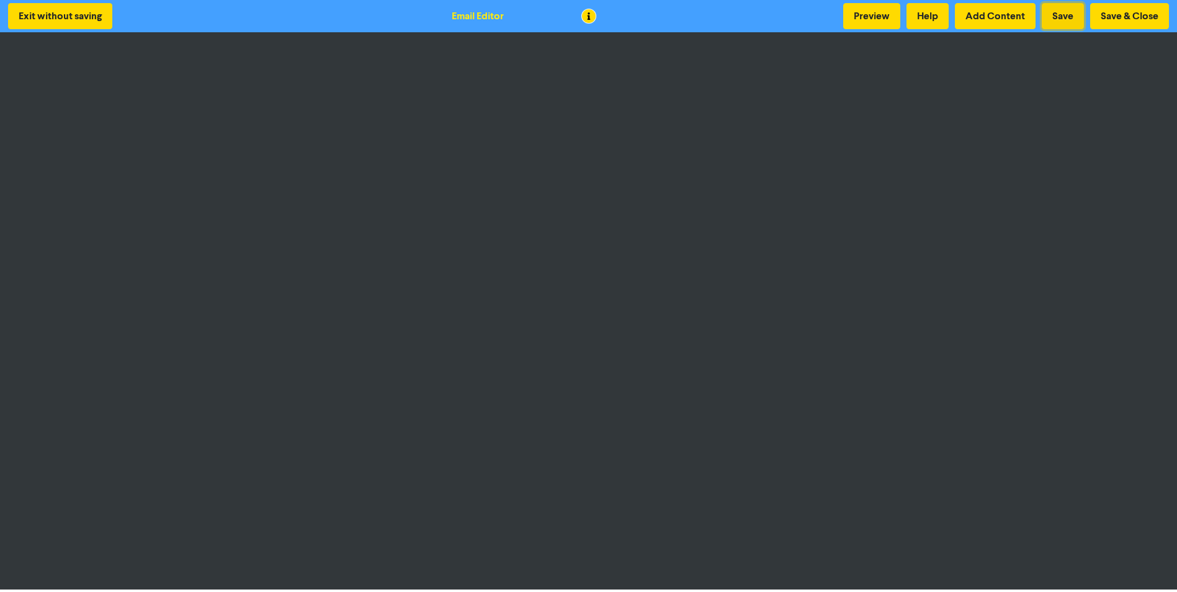
click at [1063, 16] on button "Save" at bounding box center [1063, 16] width 42 height 26
click at [1063, 14] on button "Save" at bounding box center [1063, 16] width 42 height 26
click at [1105, 12] on button "Save & Close" at bounding box center [1129, 16] width 79 height 26
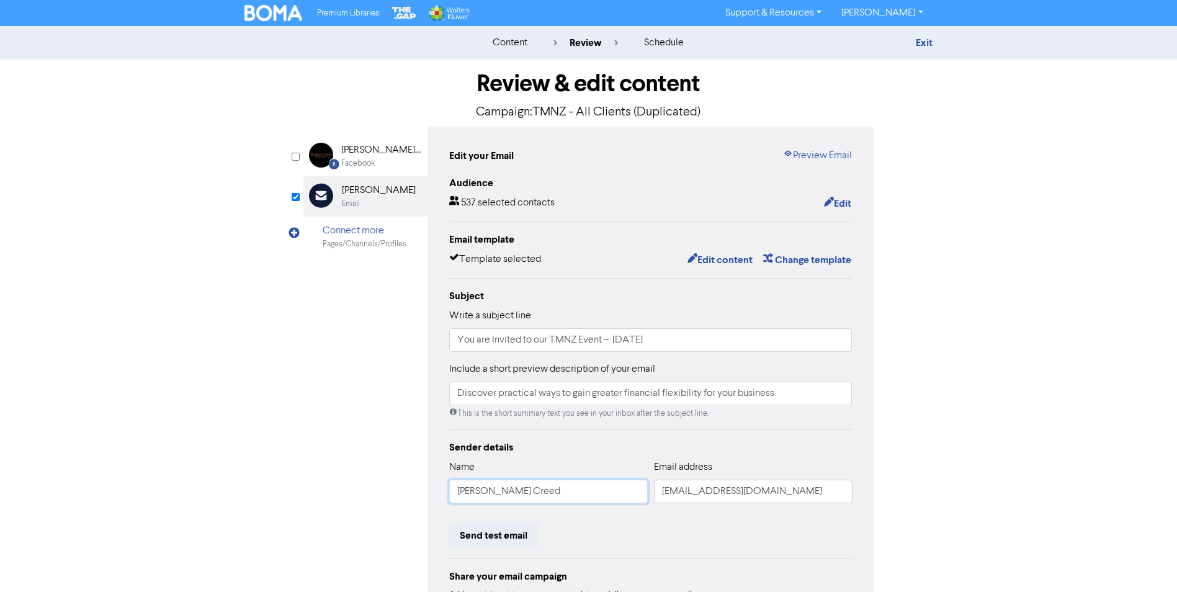
drag, startPoint x: 561, startPoint y: 498, endPoint x: 256, endPoint y: 488, distance: 304.8
click at [256, 488] on div "Review & edit content Campaign: TMNZ - All Clients (Duplicated) Facebook Create…" at bounding box center [588, 385] width 707 height 650
type input "[PERSON_NAME]"
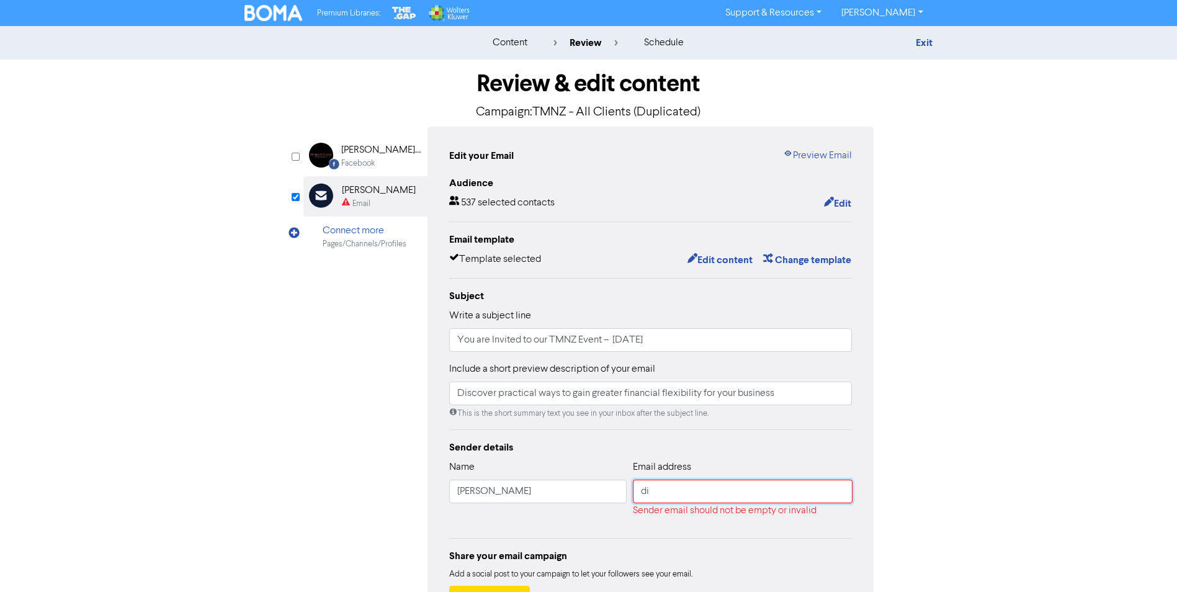
type input "d"
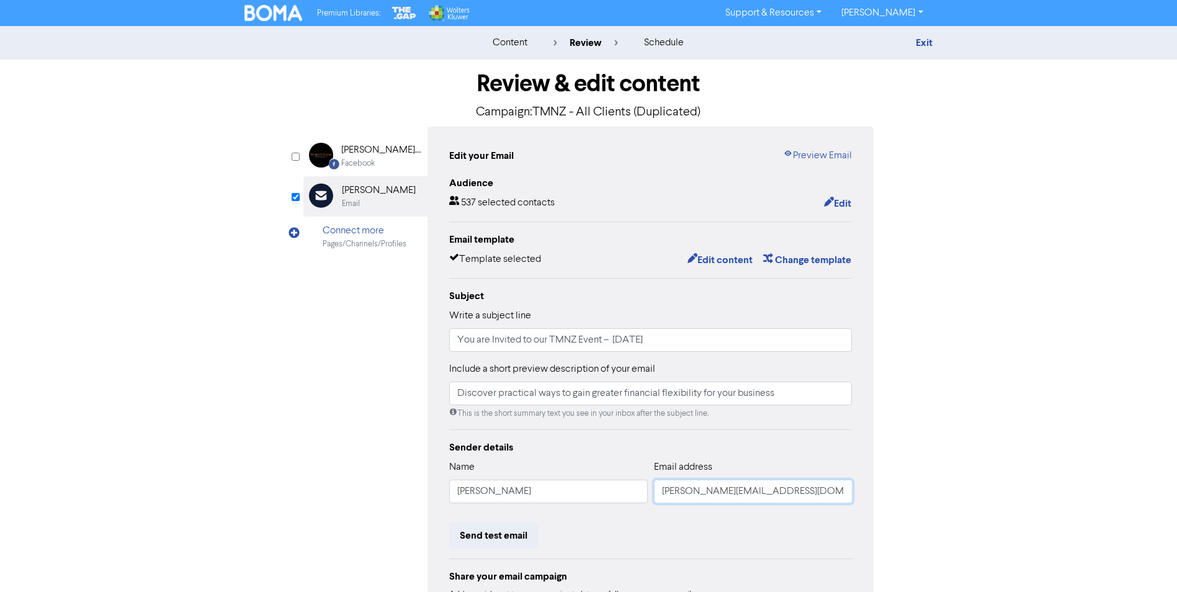
type input "[PERSON_NAME][EMAIL_ADDRESS][DOMAIN_NAME]"
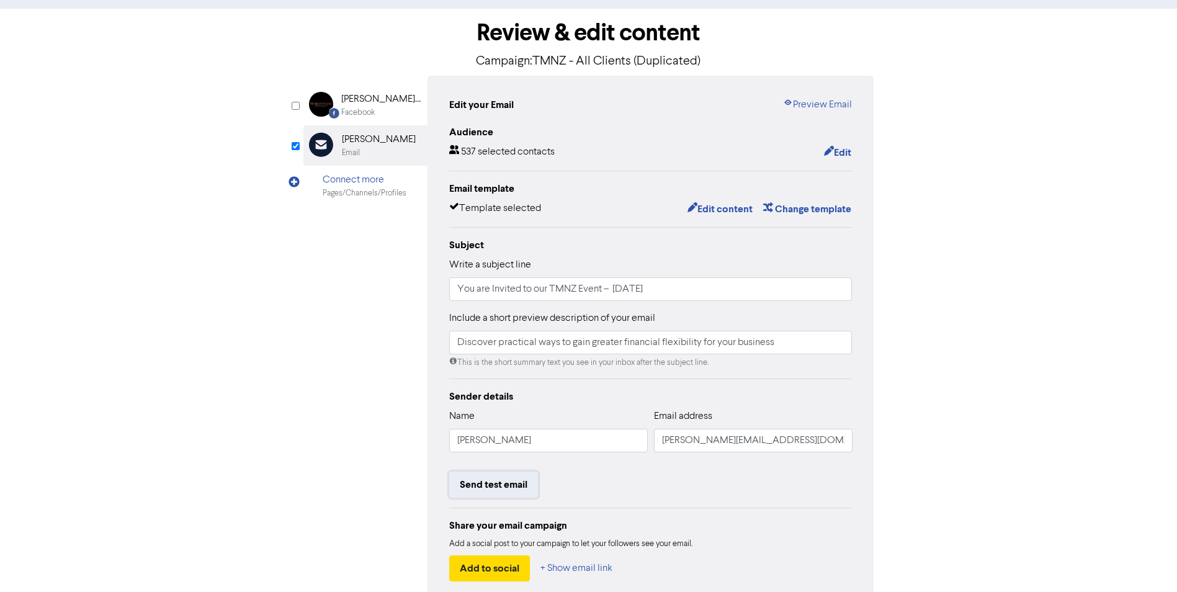
scroll to position [119, 0]
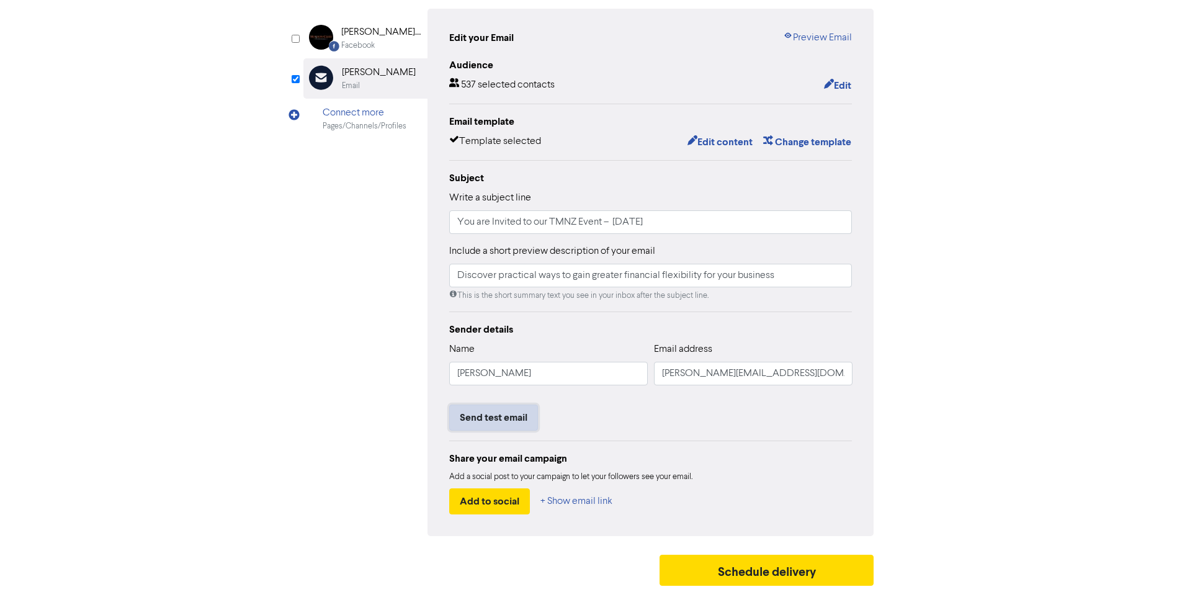
click at [507, 414] on button "Send test email" at bounding box center [493, 417] width 89 height 26
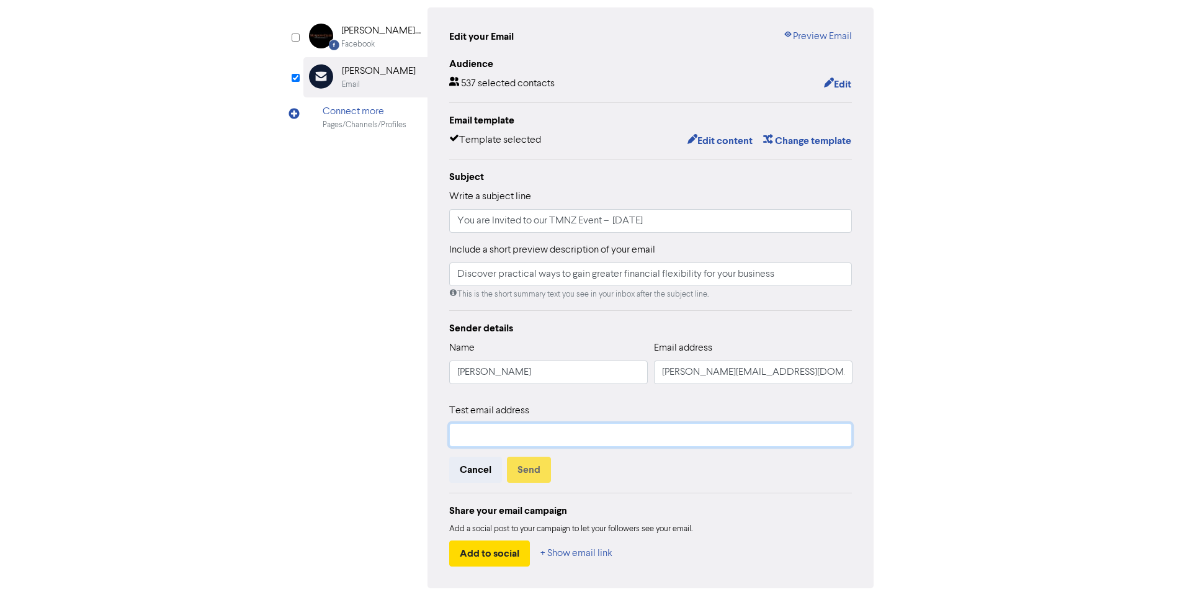
click at [505, 435] on input "text" at bounding box center [650, 435] width 403 height 24
type input "[PERSON_NAME][EMAIL_ADDRESS][DOMAIN_NAME]"
click at [779, 498] on div "Share your email campaign Add a social post to your campaign to let your follow…" at bounding box center [650, 530] width 403 height 74
click at [535, 467] on button "Send" at bounding box center [529, 470] width 44 height 26
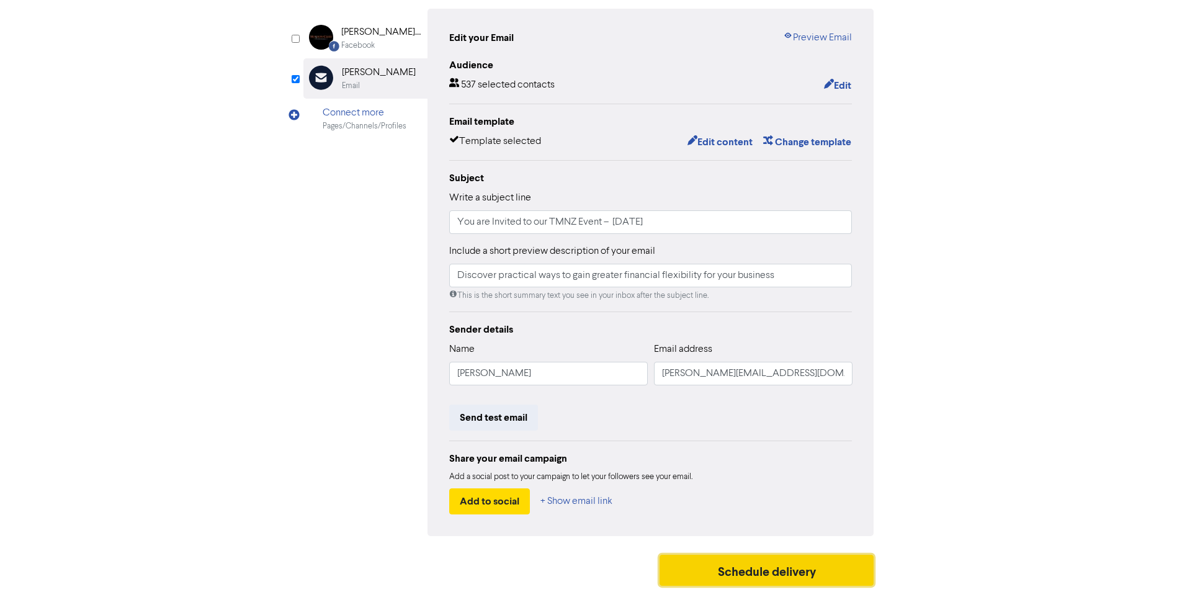
click at [743, 568] on button "Schedule delivery" at bounding box center [766, 570] width 215 height 31
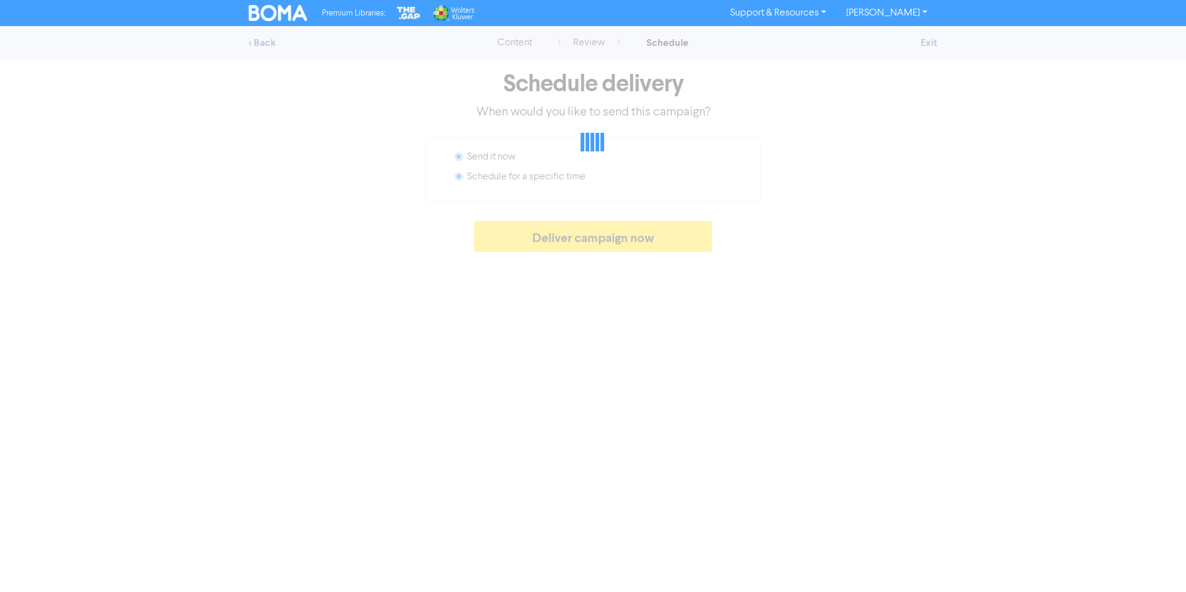
radio input "false"
radio input "true"
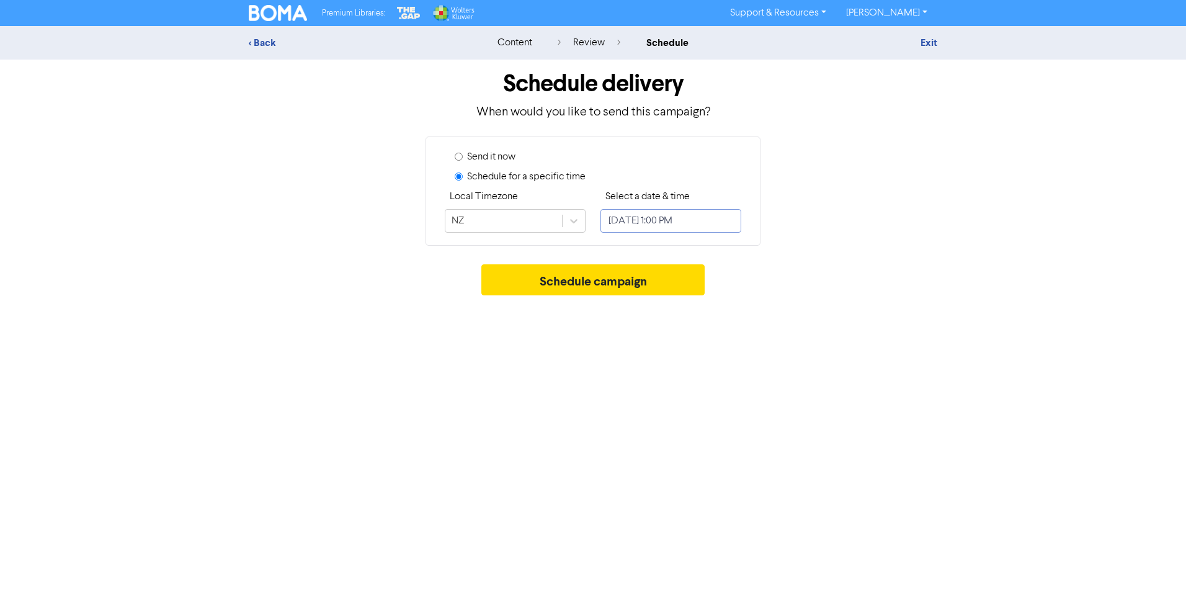
click at [689, 217] on input "[DATE] 1:00 PM" at bounding box center [671, 221] width 141 height 24
select select "9"
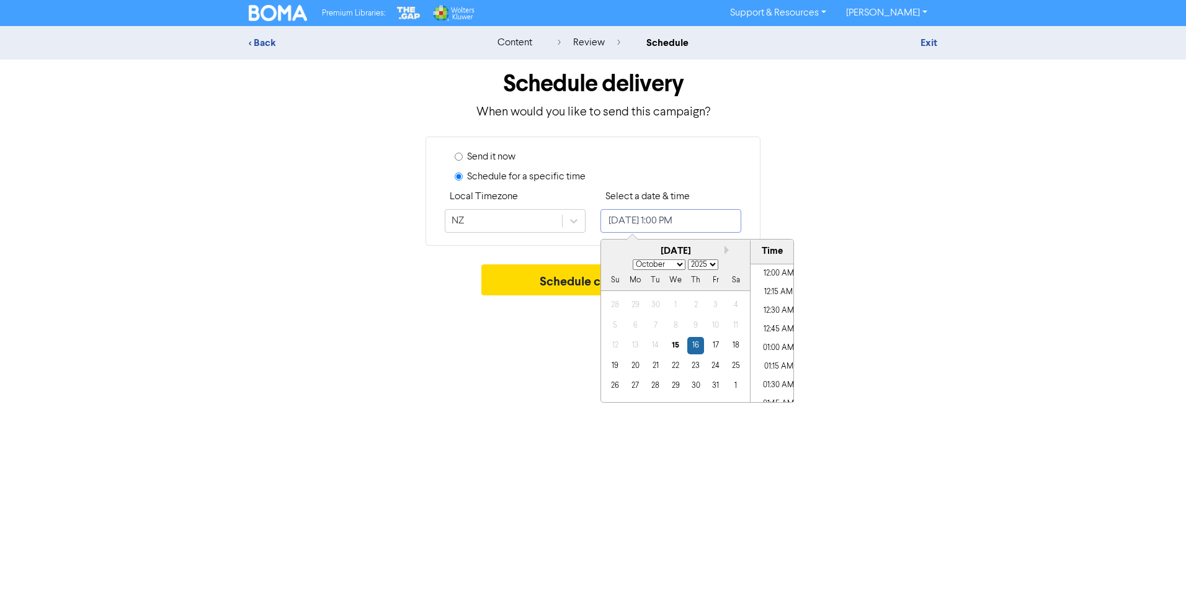
scroll to position [908, 0]
click at [675, 367] on div "22" at bounding box center [675, 365] width 17 height 17
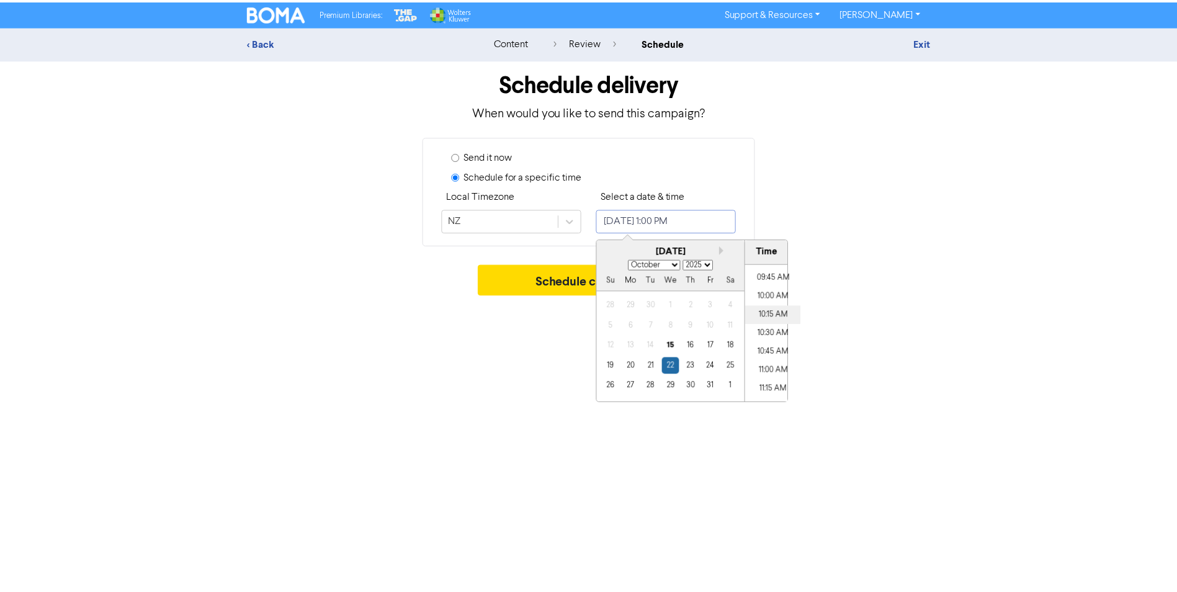
scroll to position [660, 0]
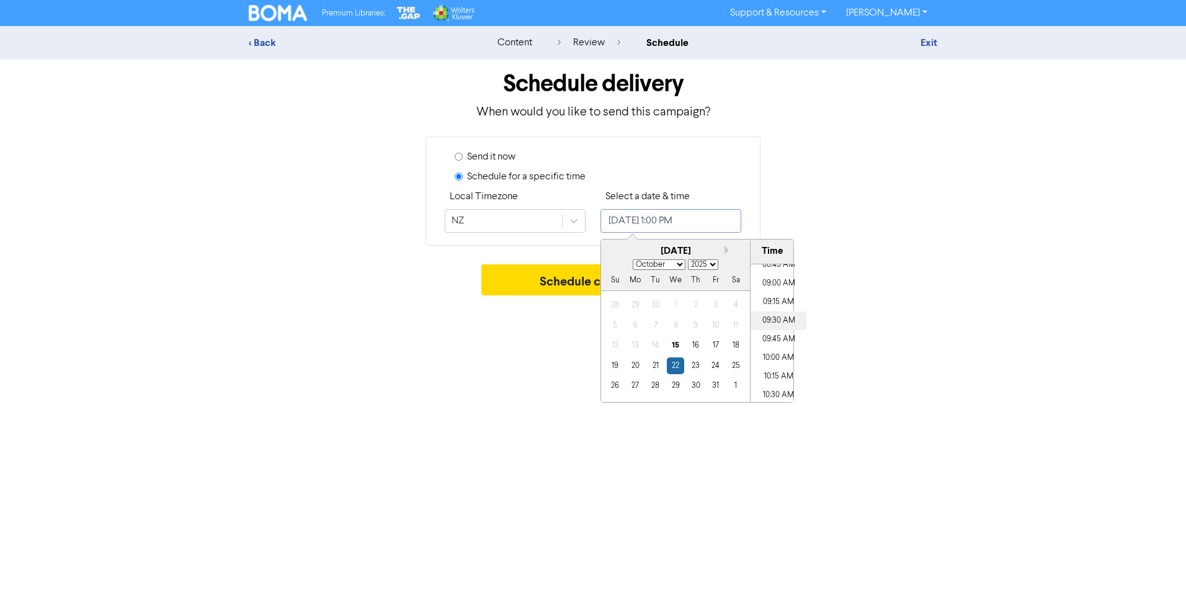
click at [779, 320] on li "09:30 AM" at bounding box center [779, 320] width 56 height 19
type input "[DATE] 9:30 AM"
click at [952, 256] on div "< Back content review schedule Exit Schedule delivery When would you like to se…" at bounding box center [593, 163] width 1186 height 275
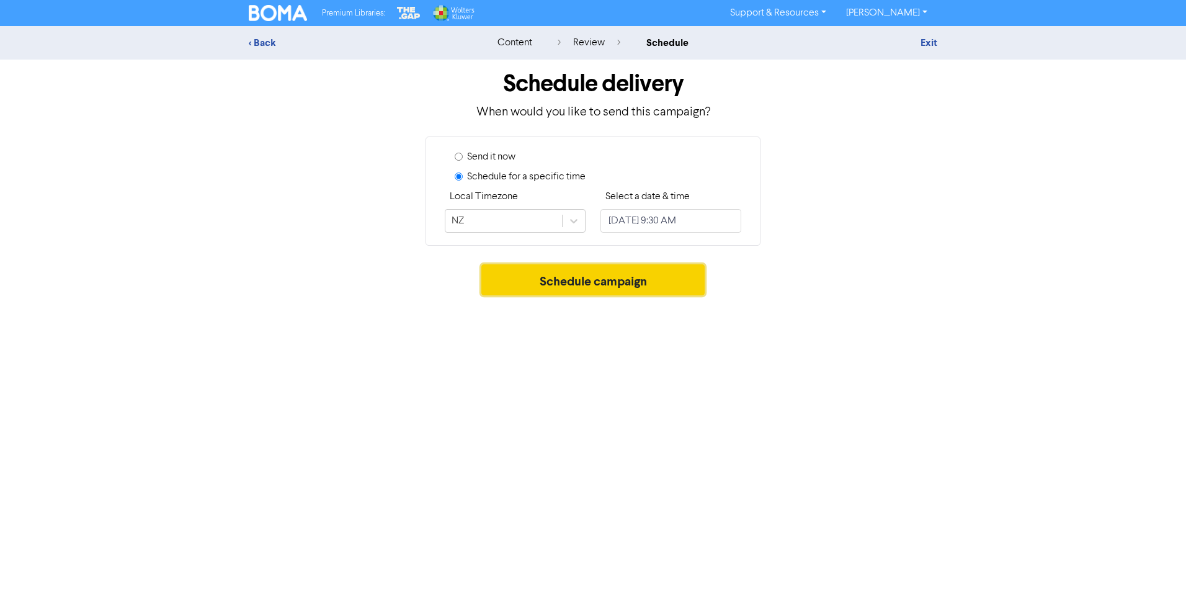
click at [579, 283] on button "Schedule campaign" at bounding box center [593, 279] width 224 height 31
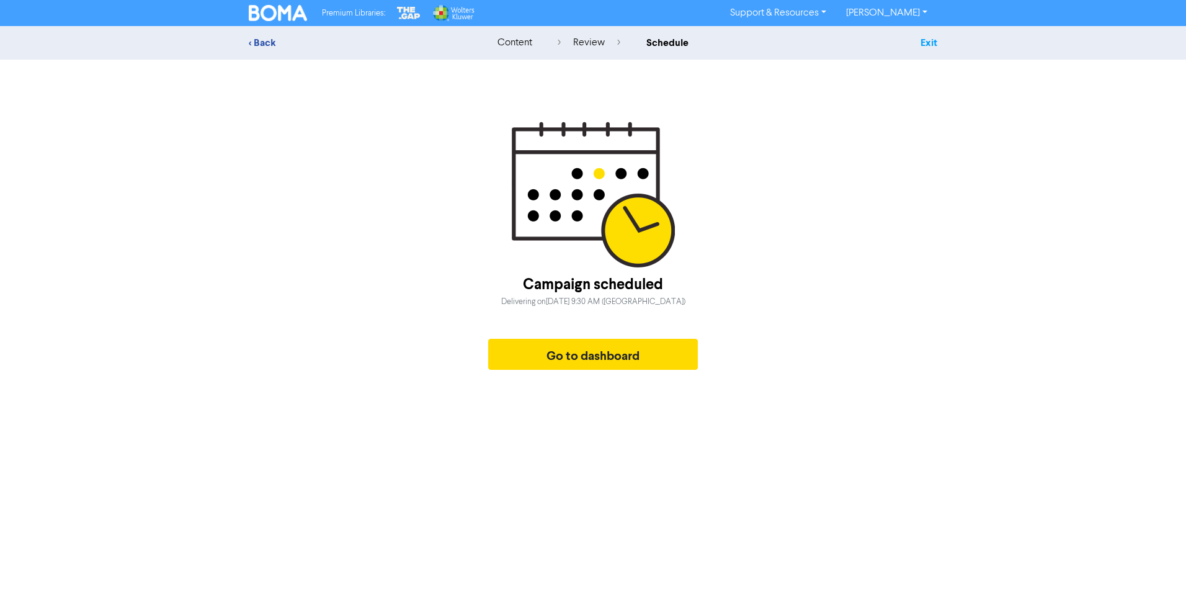
click at [929, 44] on link "Exit" at bounding box center [929, 43] width 17 height 12
